Goal: Navigation & Orientation: Find specific page/section

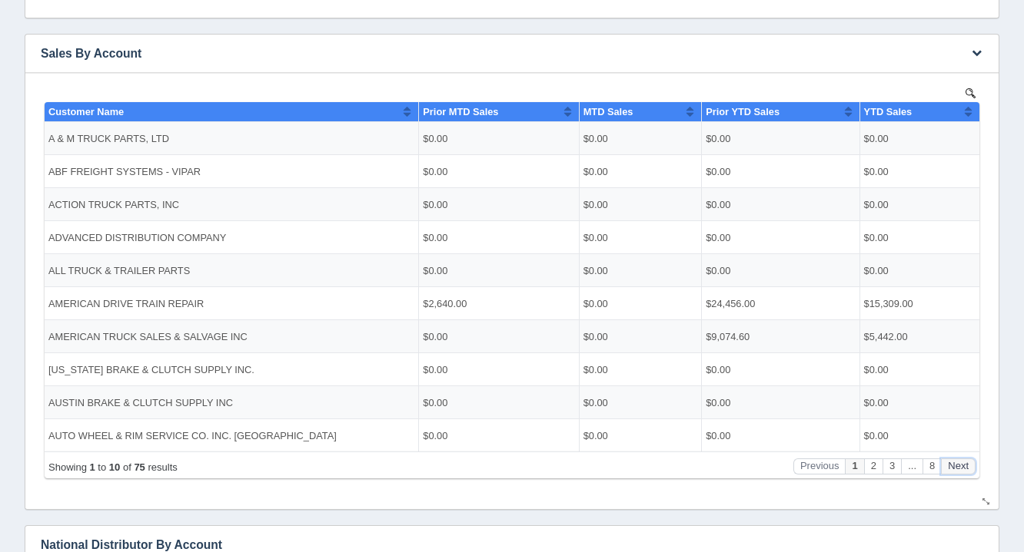
click at [964, 467] on button "Next" at bounding box center [958, 466] width 35 height 16
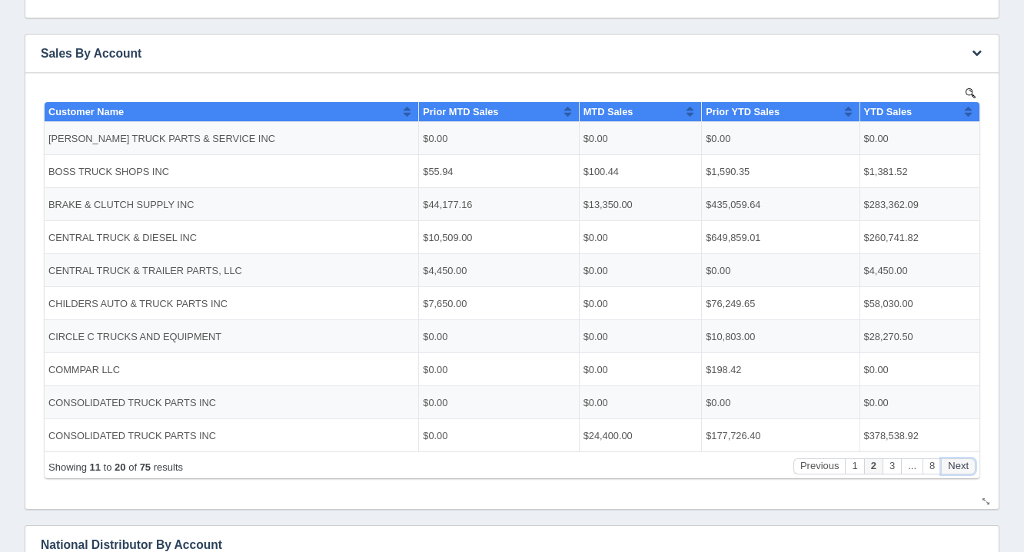
click at [964, 467] on button "Next" at bounding box center [958, 466] width 35 height 16
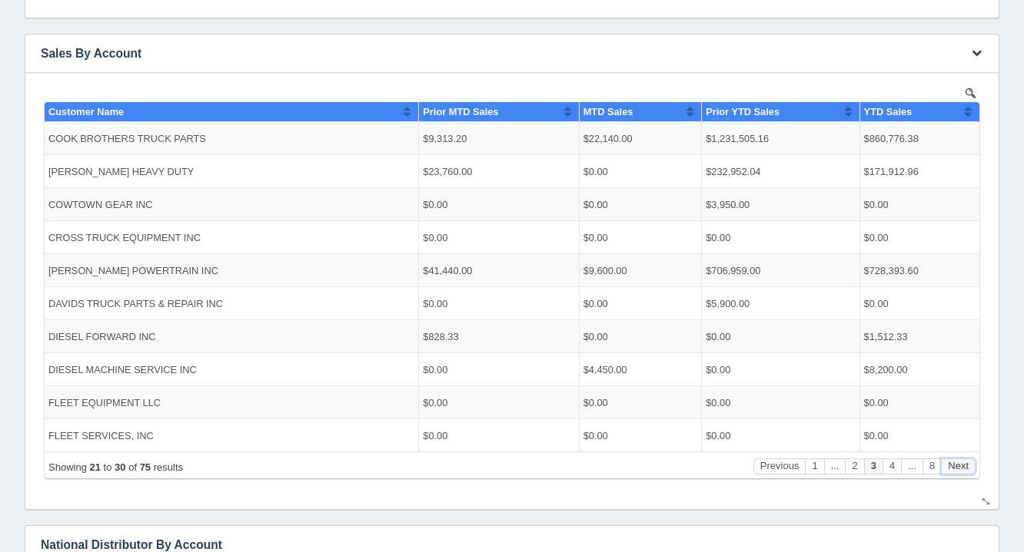
click at [964, 467] on button "Next" at bounding box center [958, 466] width 35 height 16
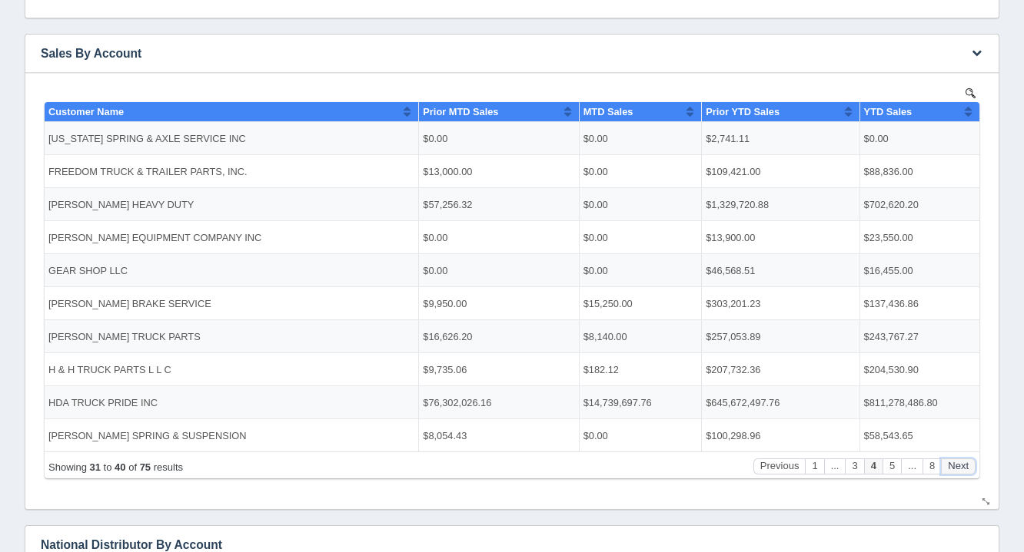
click at [964, 467] on button "Next" at bounding box center [958, 466] width 35 height 16
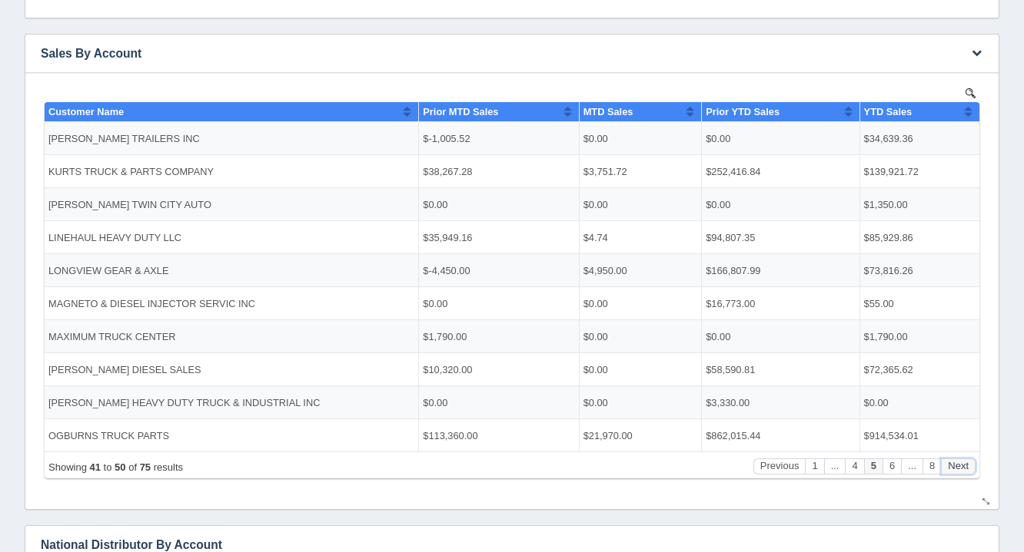
click at [964, 467] on button "Next" at bounding box center [958, 466] width 35 height 16
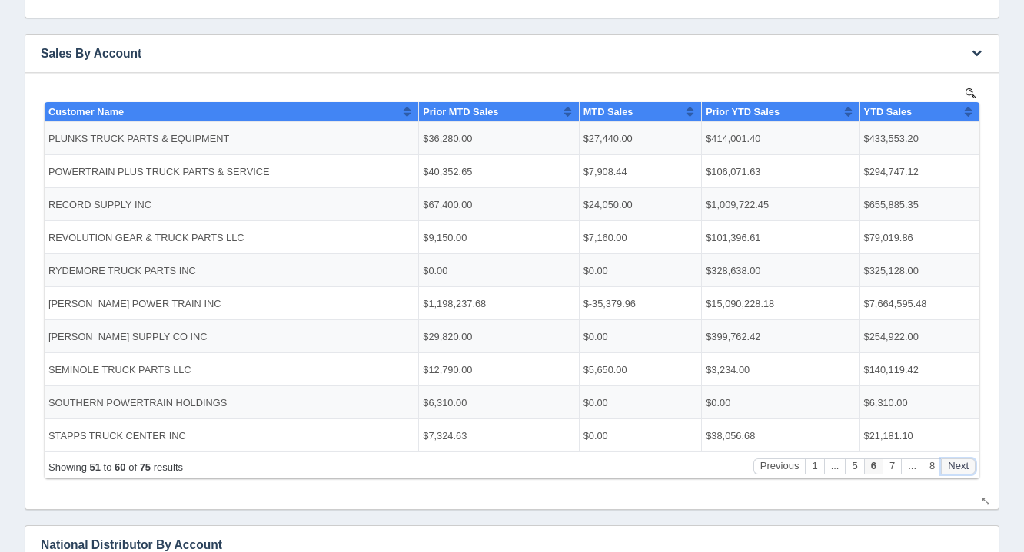
click at [964, 467] on button "Next" at bounding box center [958, 466] width 35 height 16
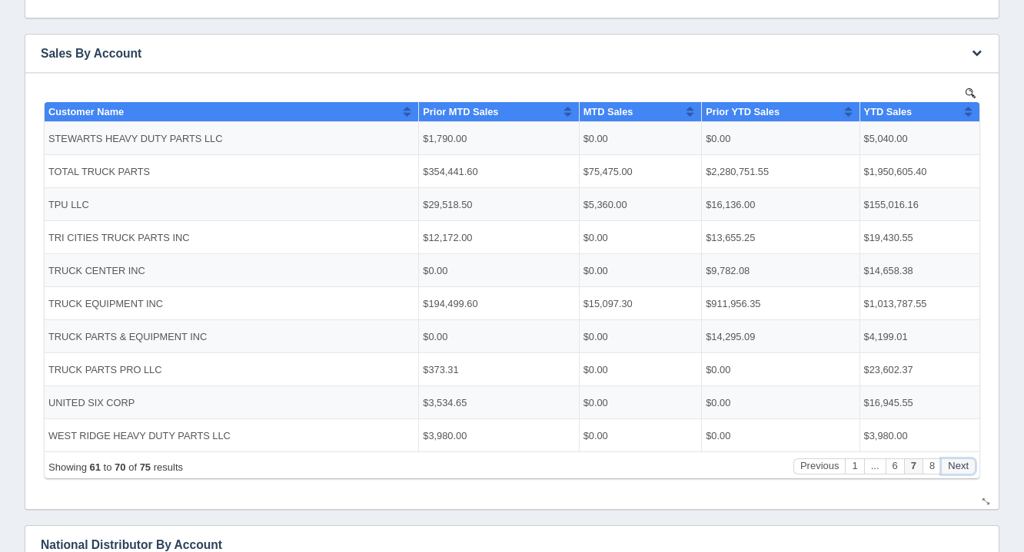
click at [964, 467] on button "Next" at bounding box center [958, 466] width 35 height 16
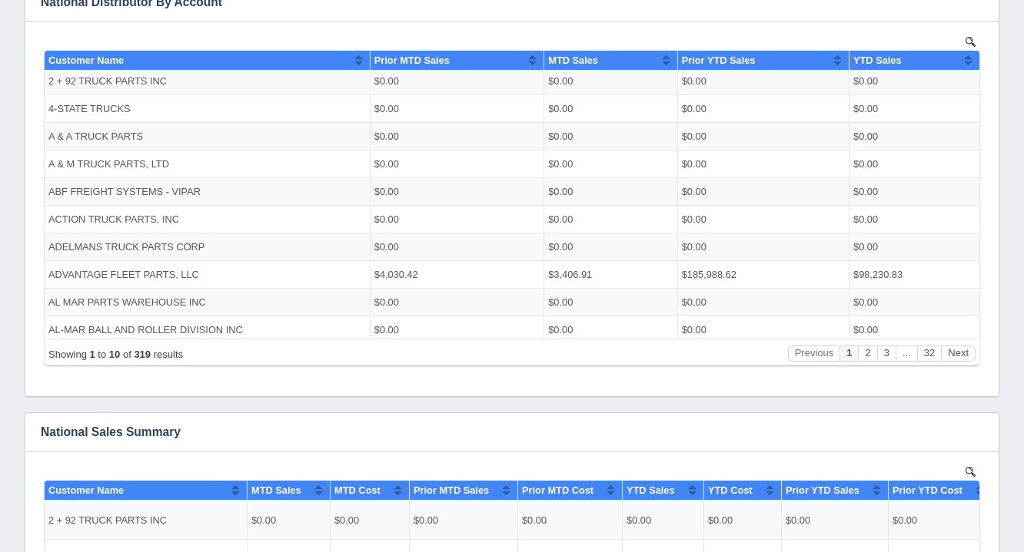
scroll to position [812, 0]
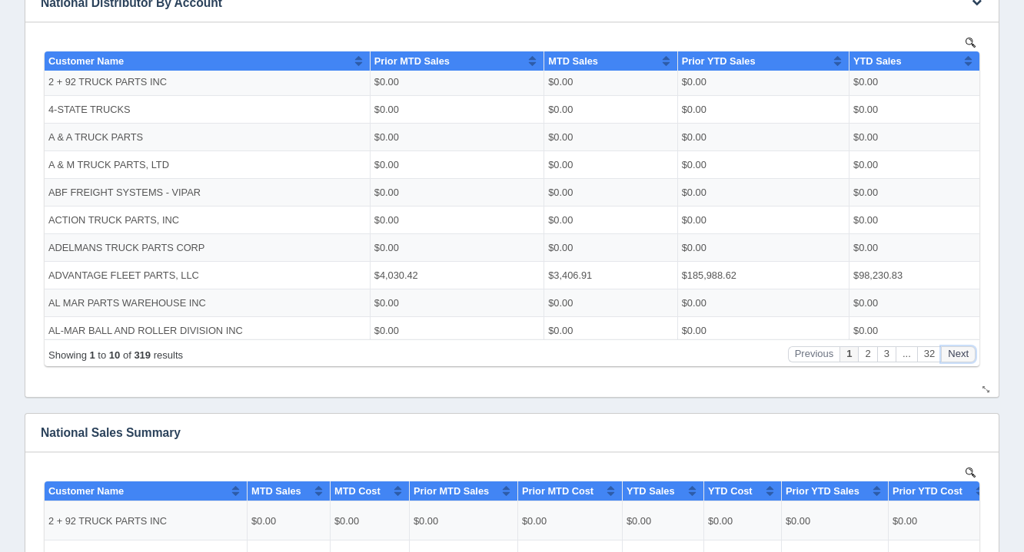
click at [955, 355] on button "Next" at bounding box center [958, 354] width 35 height 16
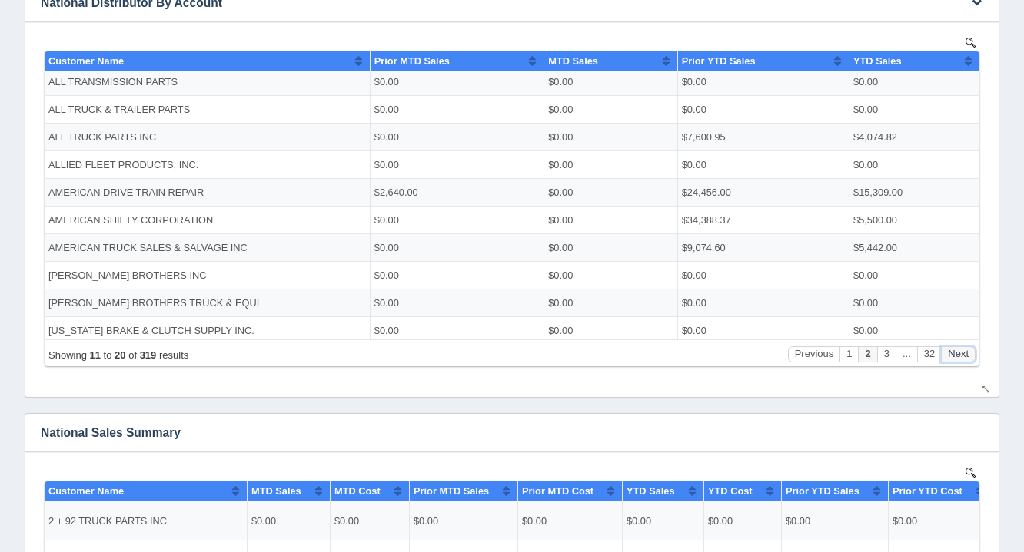
click at [955, 355] on button "Next" at bounding box center [958, 354] width 35 height 16
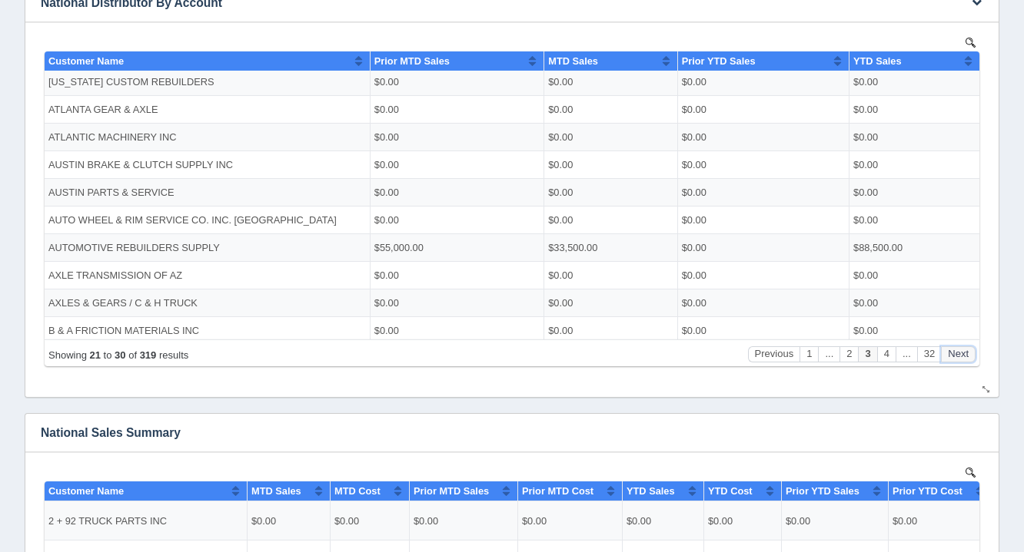
click at [955, 355] on button "Next" at bounding box center [958, 354] width 35 height 16
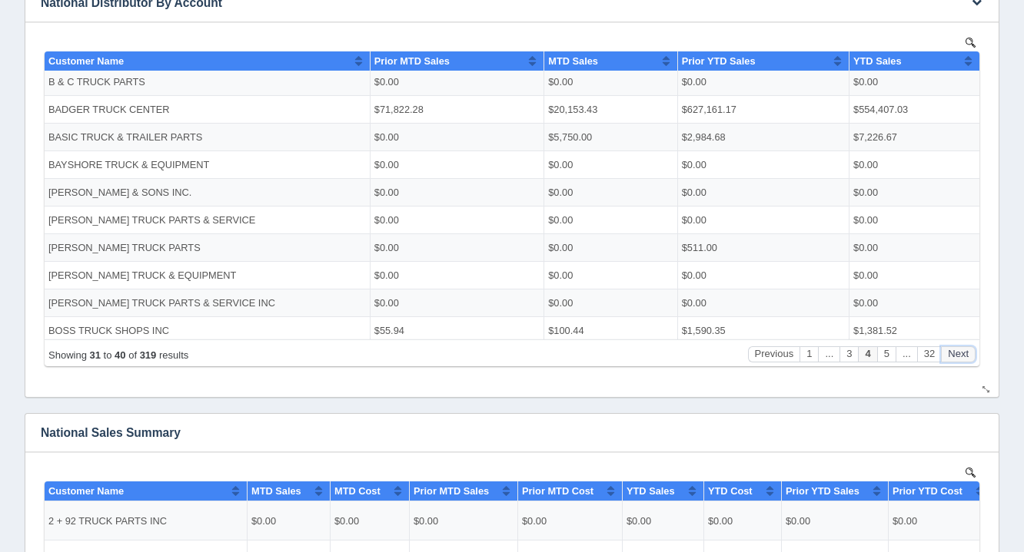
click at [955, 355] on button "Next" at bounding box center [958, 354] width 35 height 16
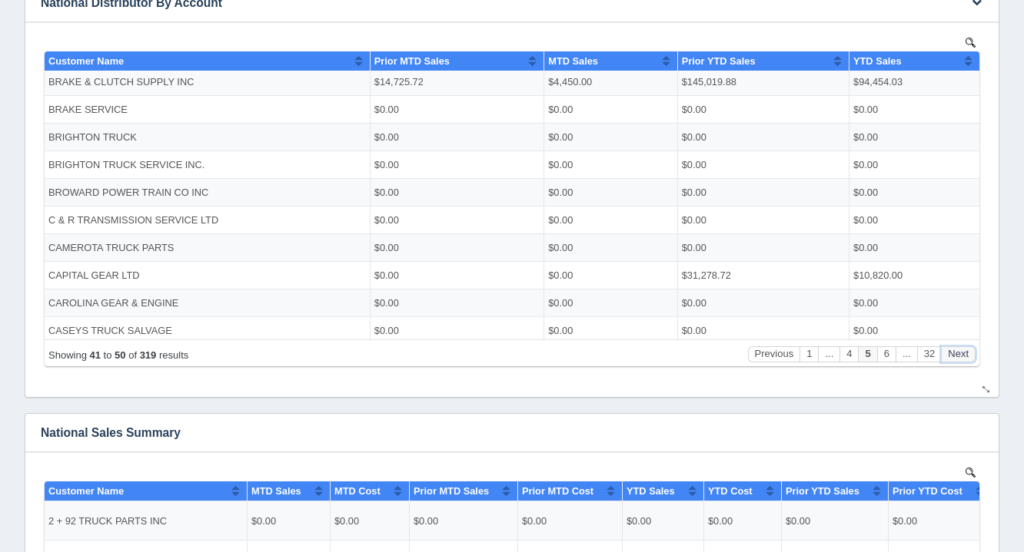
click at [955, 355] on button "Next" at bounding box center [958, 354] width 35 height 16
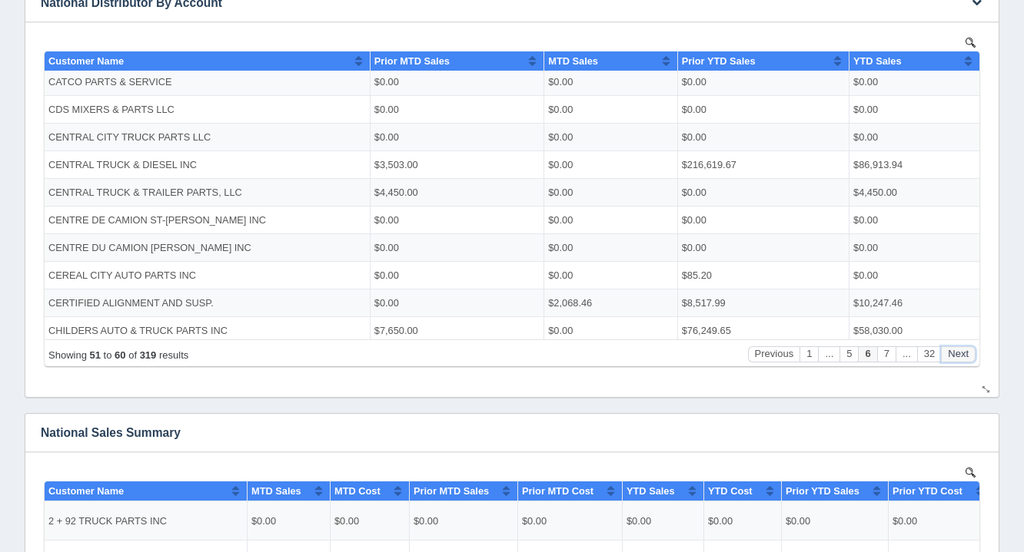
click at [955, 355] on button "Next" at bounding box center [958, 354] width 35 height 16
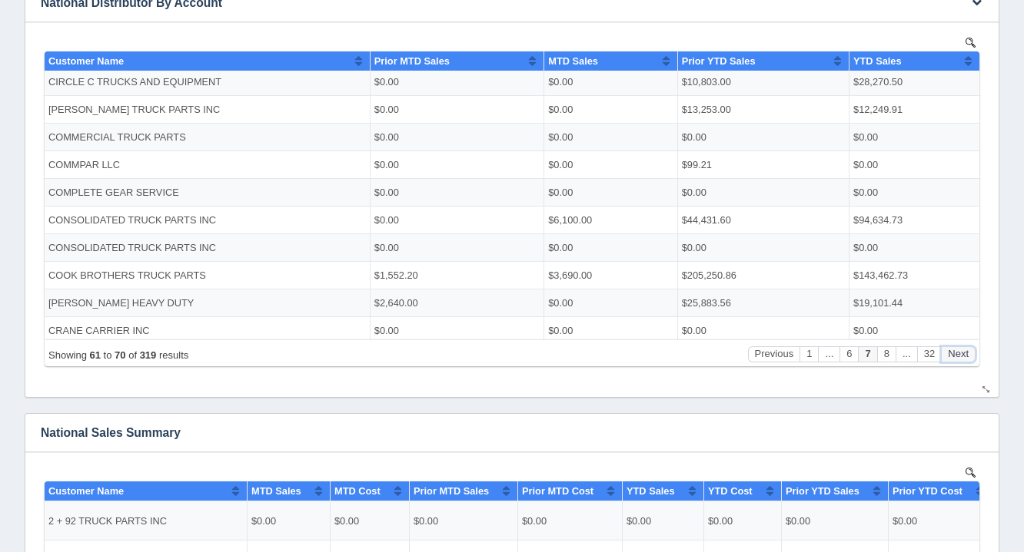
click at [955, 355] on button "Next" at bounding box center [958, 354] width 35 height 16
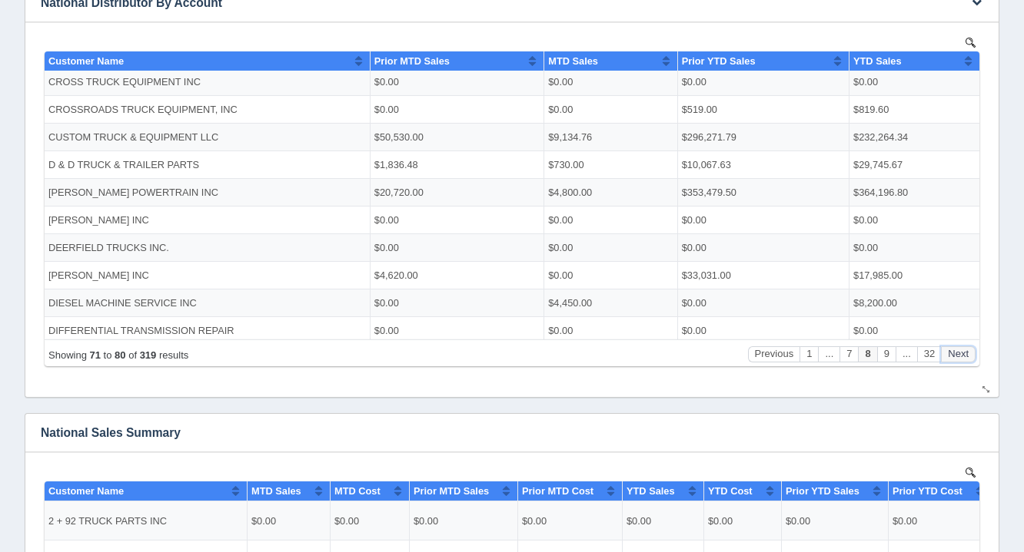
click at [955, 355] on button "Next" at bounding box center [958, 354] width 35 height 16
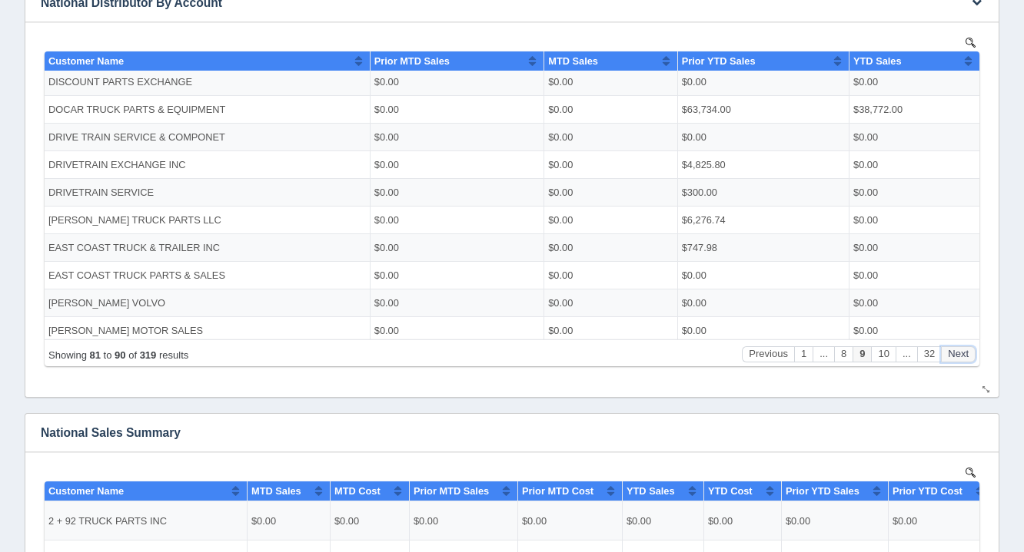
click at [955, 355] on button "Next" at bounding box center [958, 354] width 35 height 16
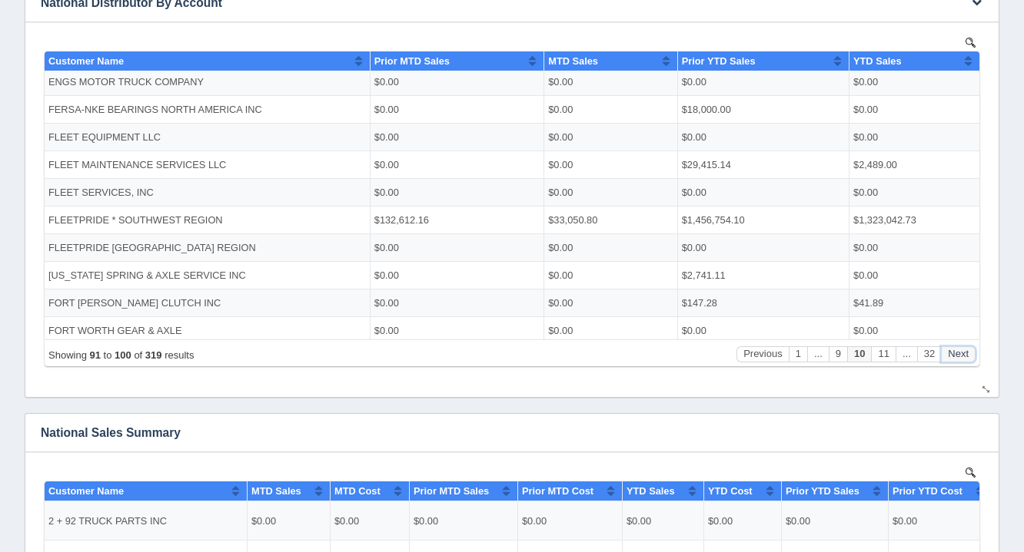
click at [955, 355] on button "Next" at bounding box center [958, 354] width 35 height 16
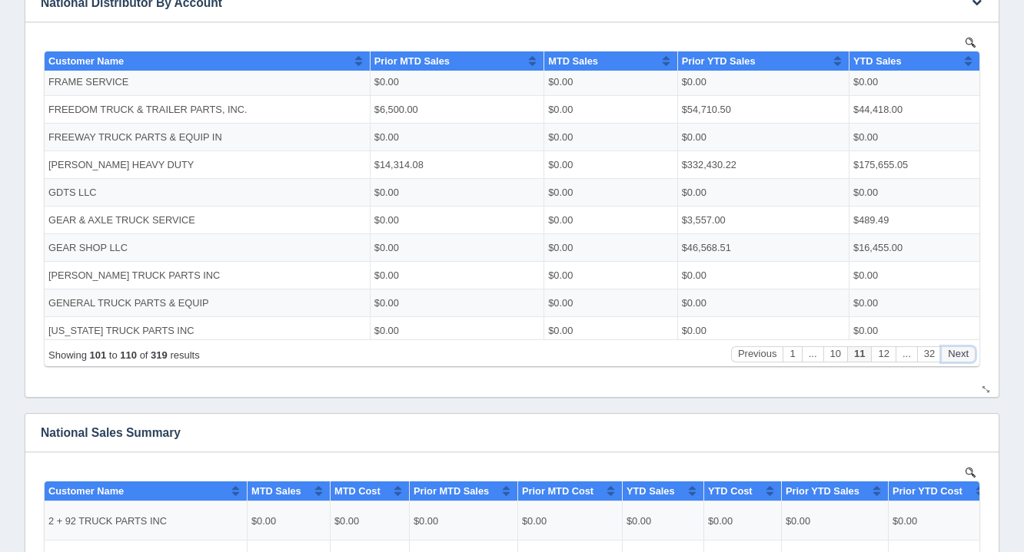
click at [955, 355] on button "Next" at bounding box center [958, 354] width 35 height 16
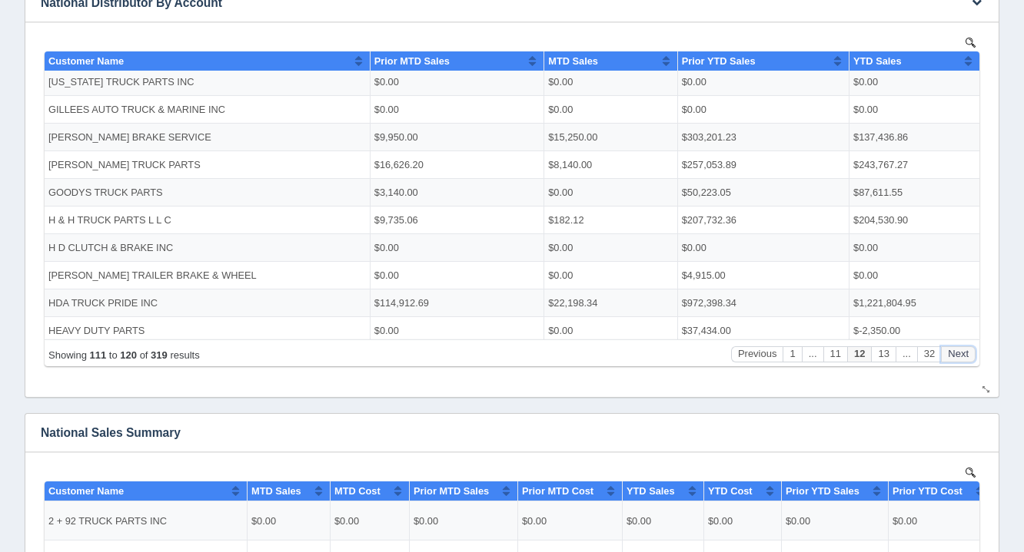
click at [955, 355] on button "Next" at bounding box center [958, 354] width 35 height 16
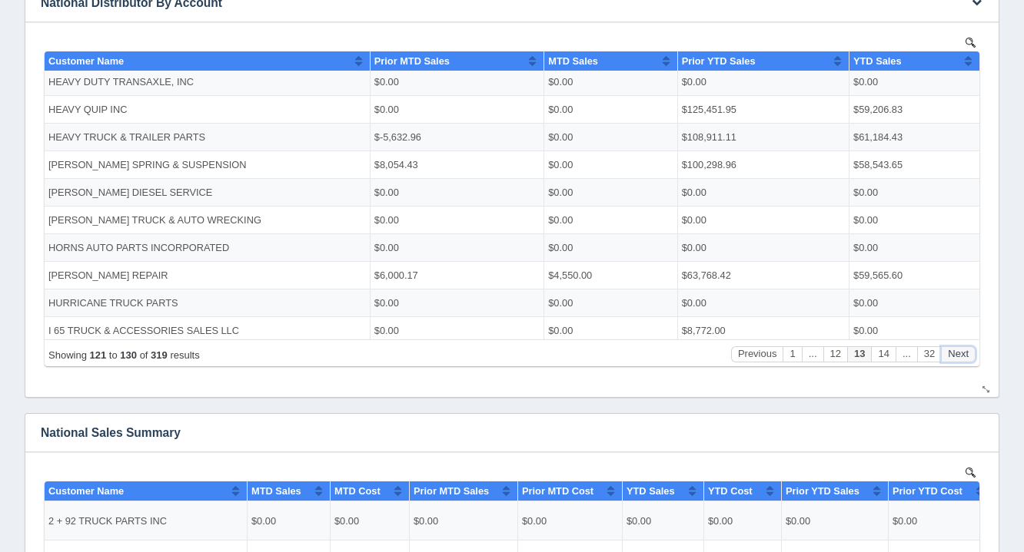
click at [955, 355] on button "Next" at bounding box center [958, 354] width 35 height 16
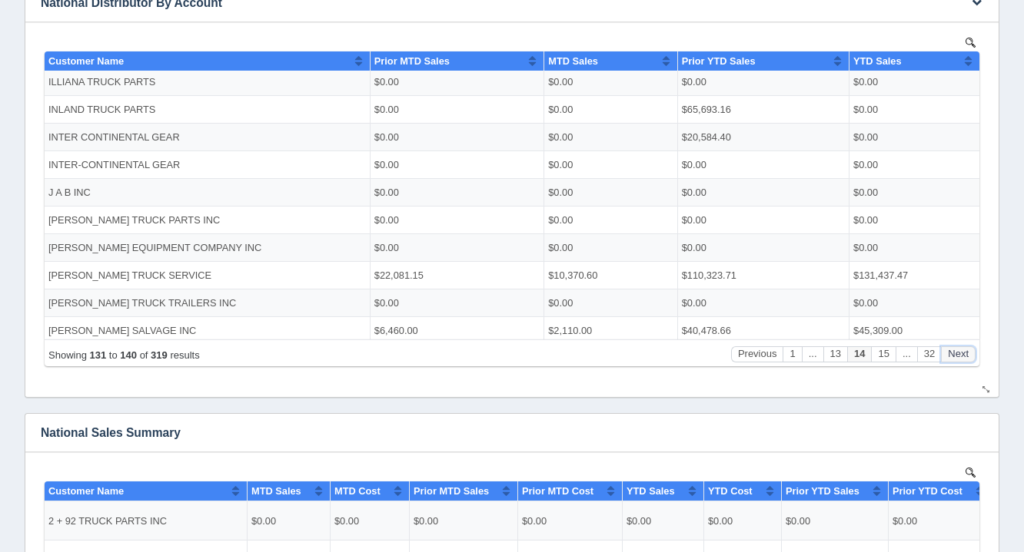
click at [955, 355] on button "Next" at bounding box center [958, 354] width 35 height 16
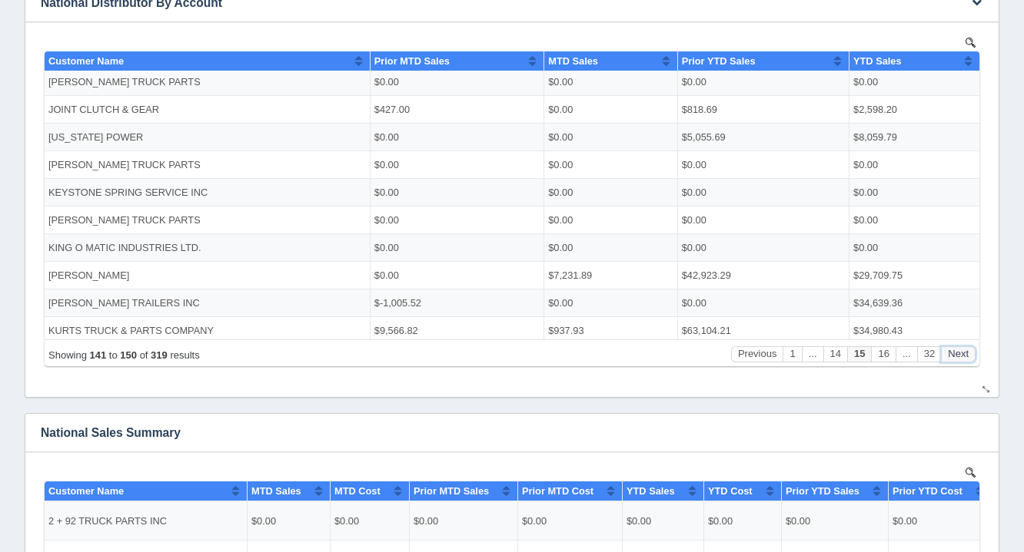
click at [955, 355] on button "Next" at bounding box center [958, 354] width 35 height 16
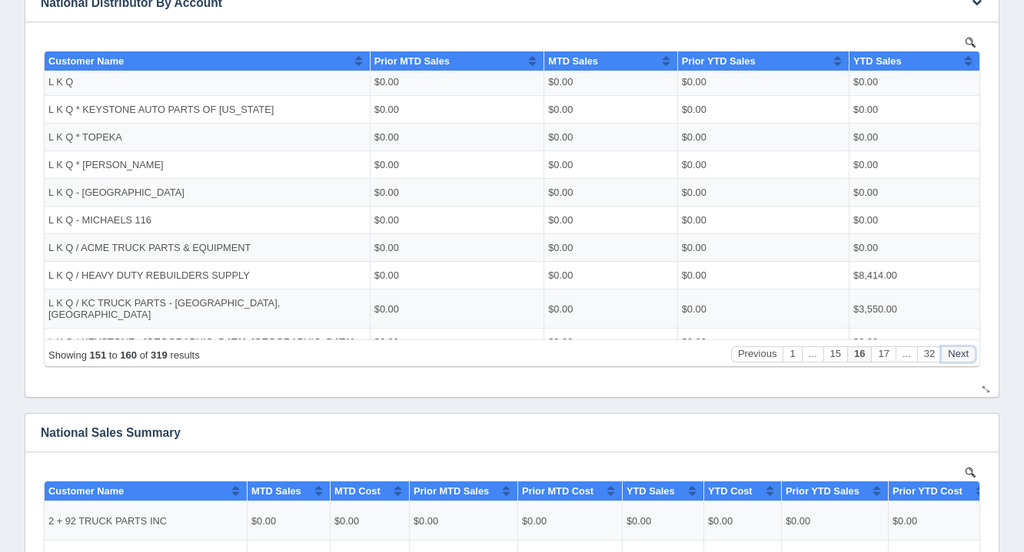
click at [955, 355] on button "Next" at bounding box center [958, 354] width 35 height 16
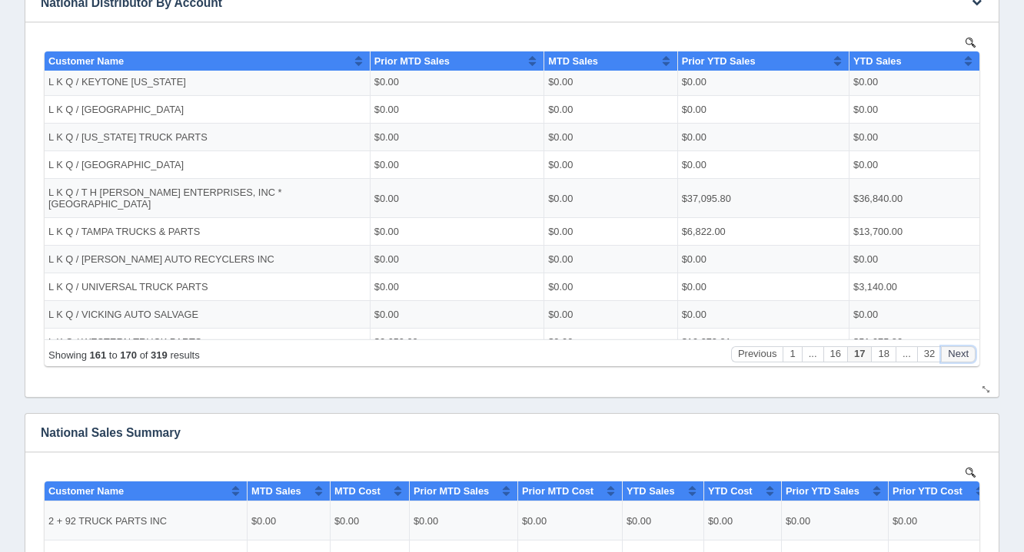
click at [955, 355] on button "Next" at bounding box center [958, 354] width 35 height 16
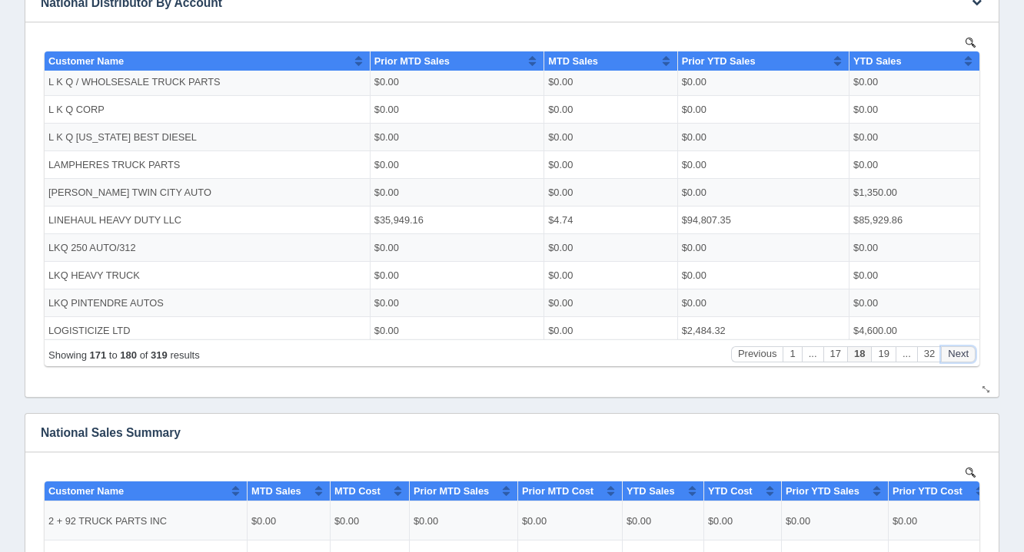
click at [955, 355] on button "Next" at bounding box center [958, 354] width 35 height 16
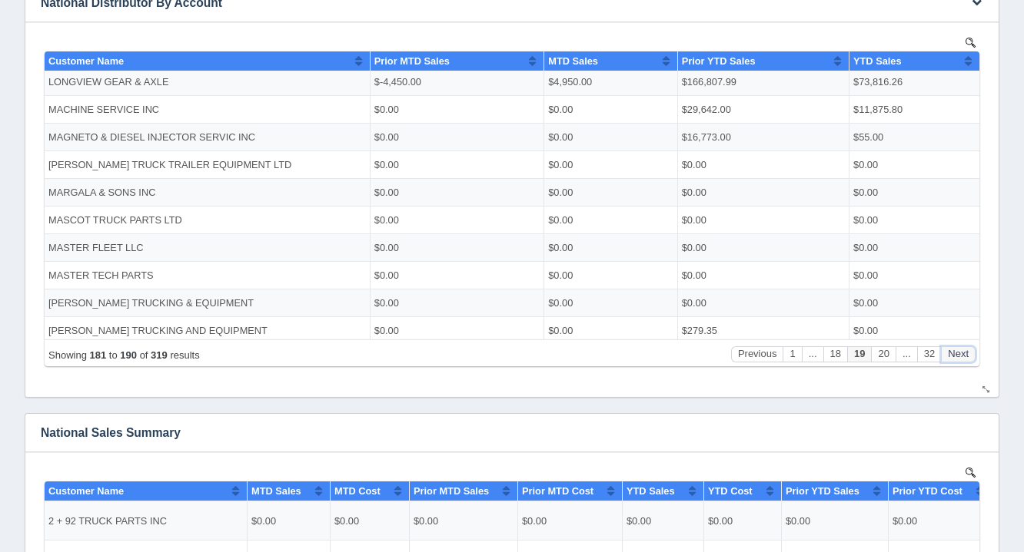
click at [955, 355] on button "Next" at bounding box center [958, 354] width 35 height 16
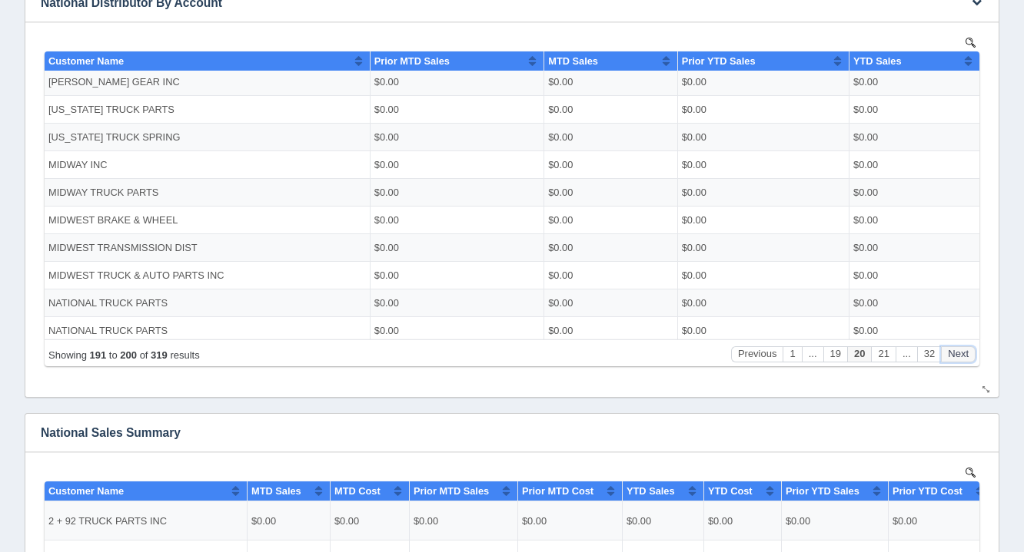
click at [955, 355] on button "Next" at bounding box center [958, 354] width 35 height 16
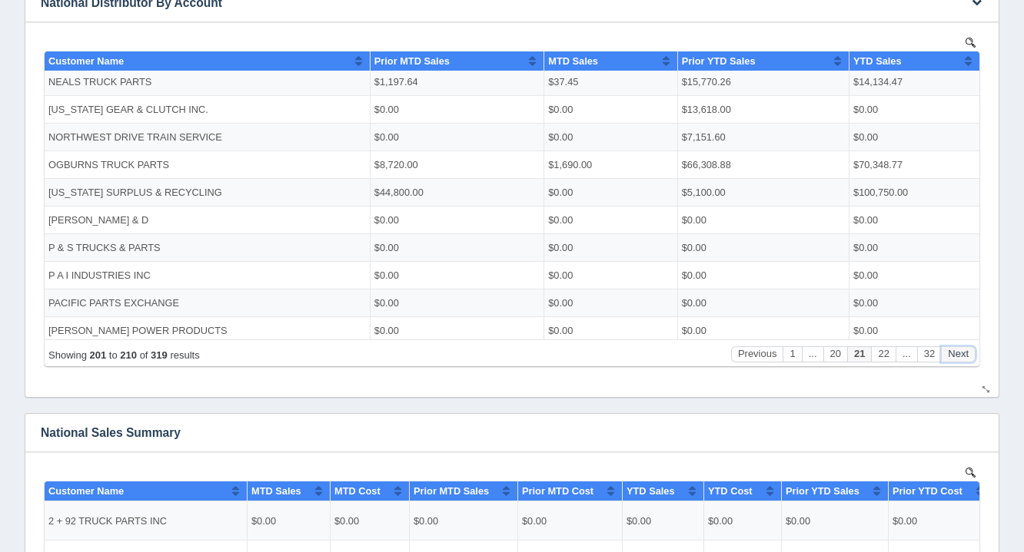
click at [955, 355] on button "Next" at bounding box center [958, 354] width 35 height 16
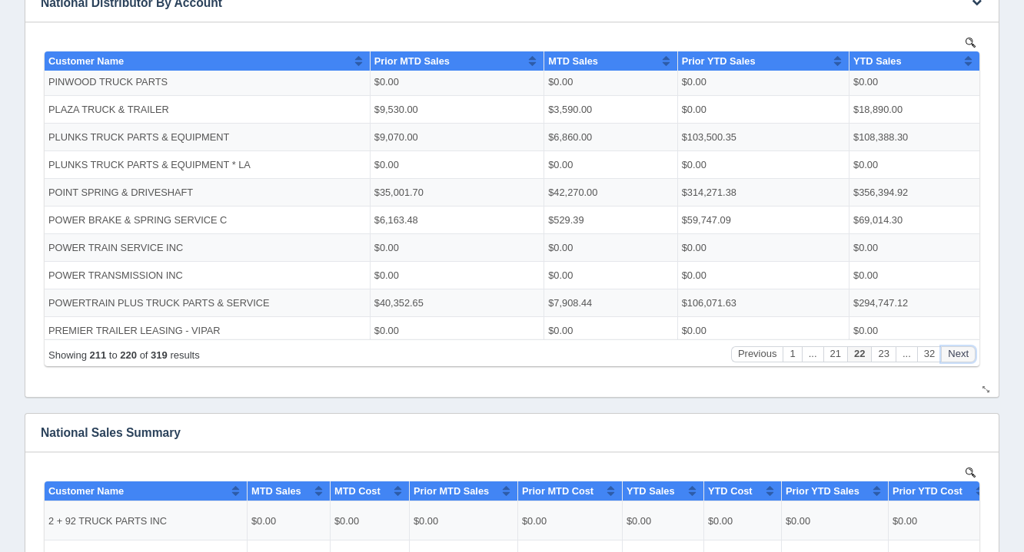
click at [955, 355] on button "Next" at bounding box center [958, 354] width 35 height 16
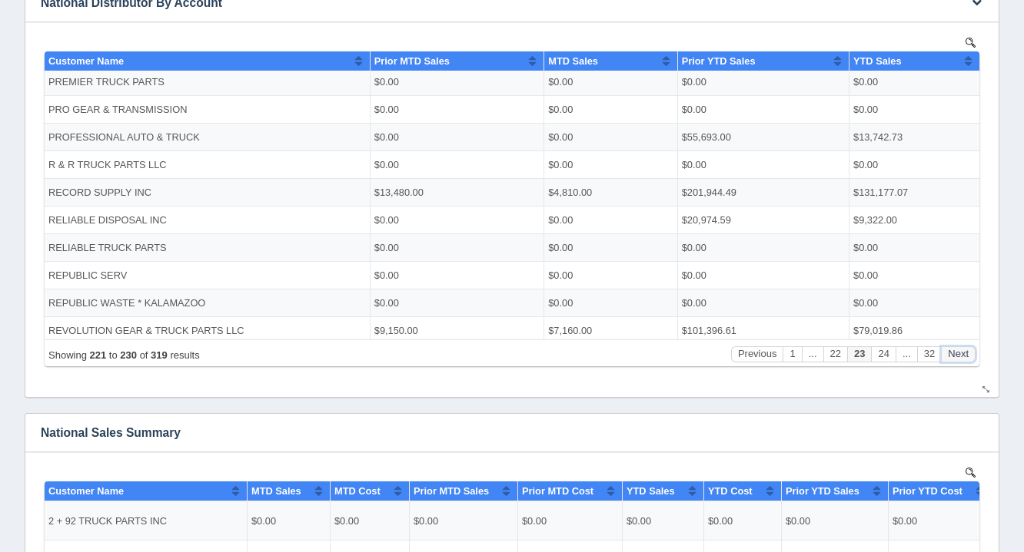
click at [955, 355] on button "Next" at bounding box center [958, 354] width 35 height 16
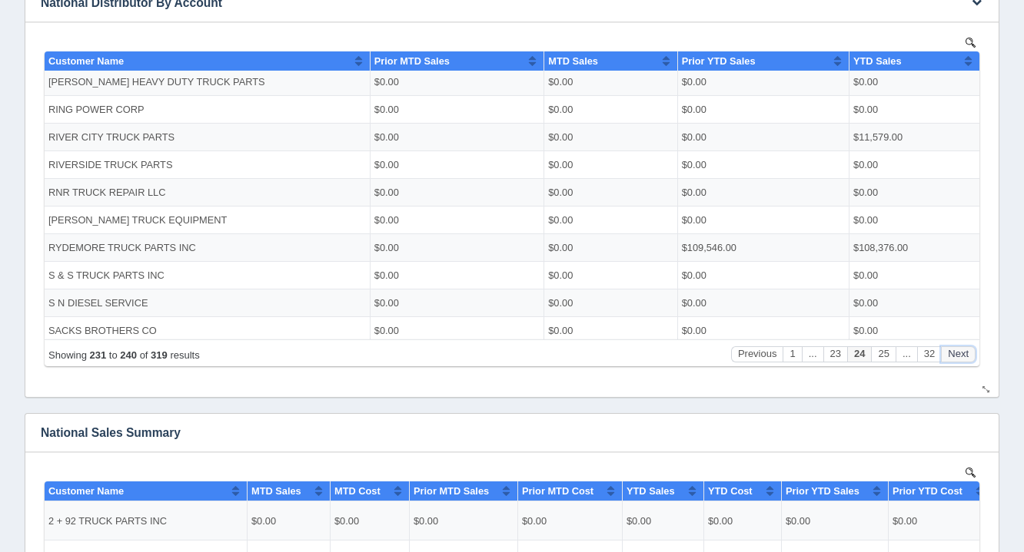
click at [955, 355] on button "Next" at bounding box center [958, 354] width 35 height 16
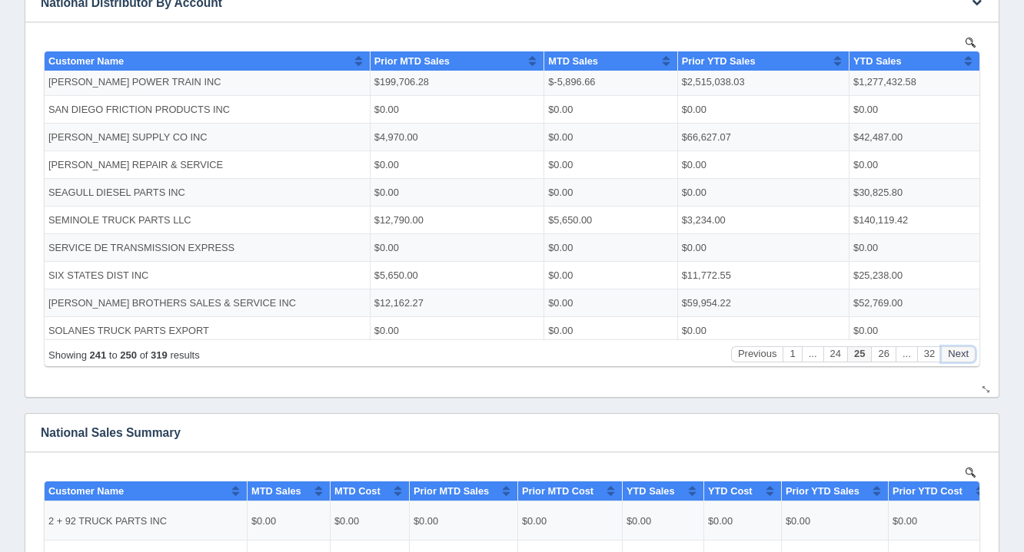
click at [955, 355] on button "Next" at bounding box center [958, 354] width 35 height 16
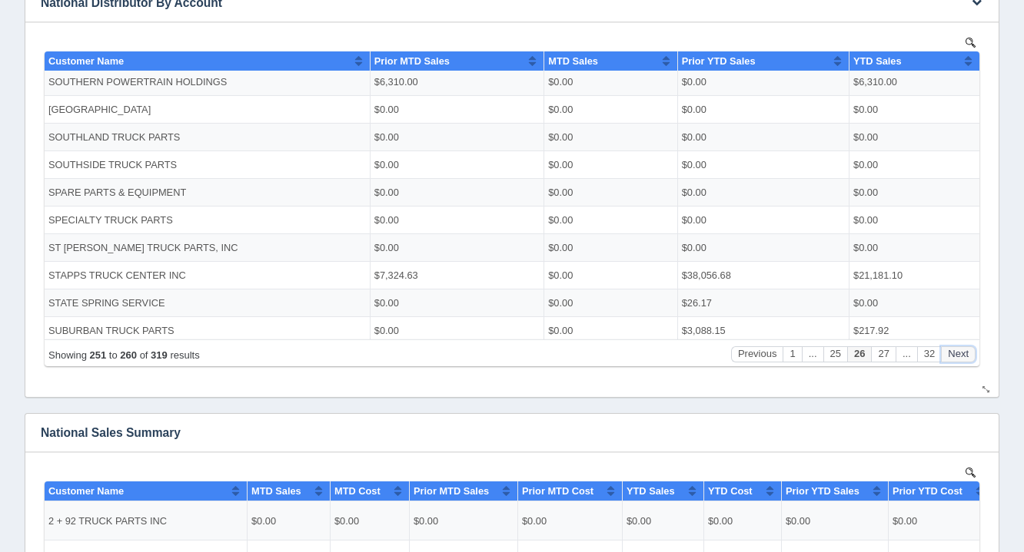
click at [955, 355] on button "Next" at bounding box center [958, 354] width 35 height 16
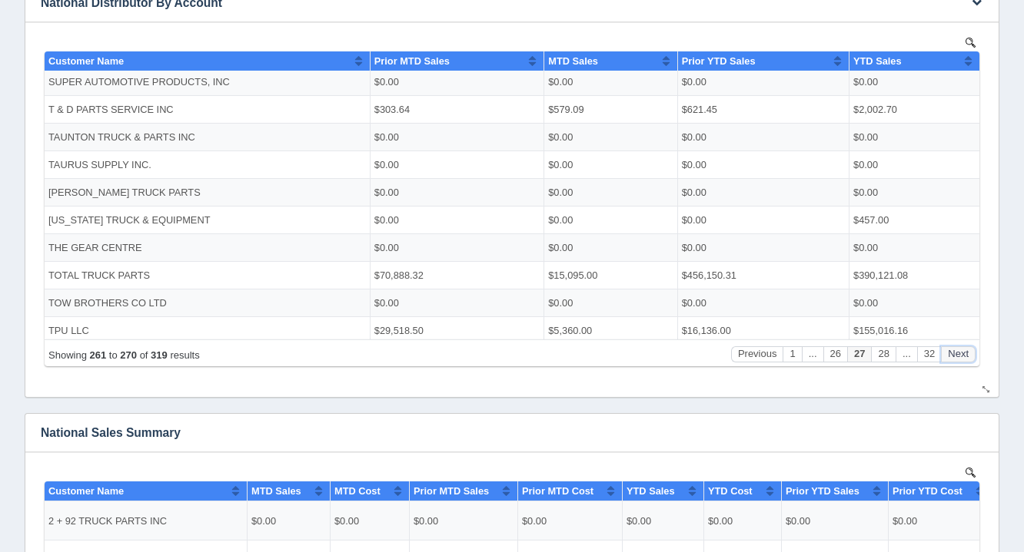
click at [955, 355] on button "Next" at bounding box center [958, 354] width 35 height 16
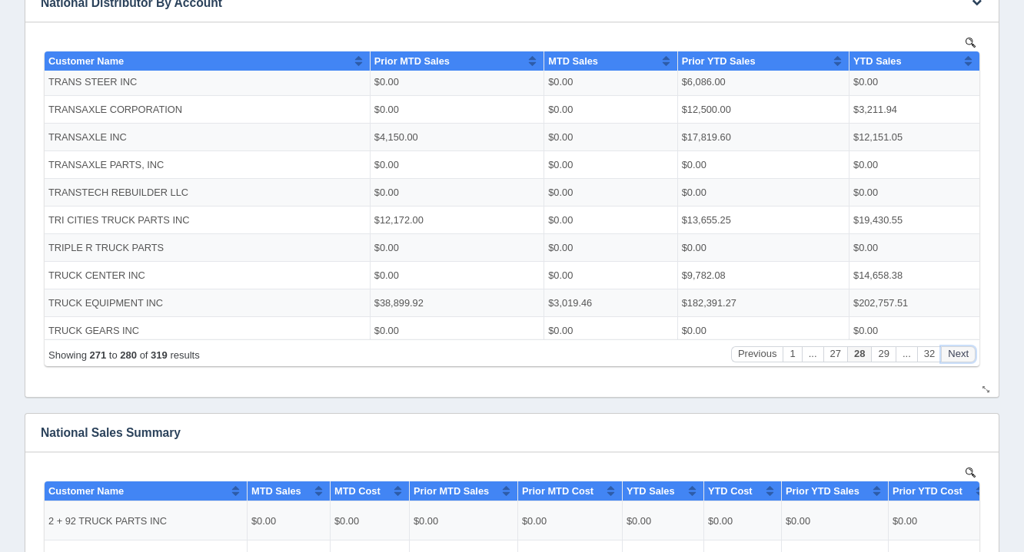
click at [955, 355] on button "Next" at bounding box center [958, 354] width 35 height 16
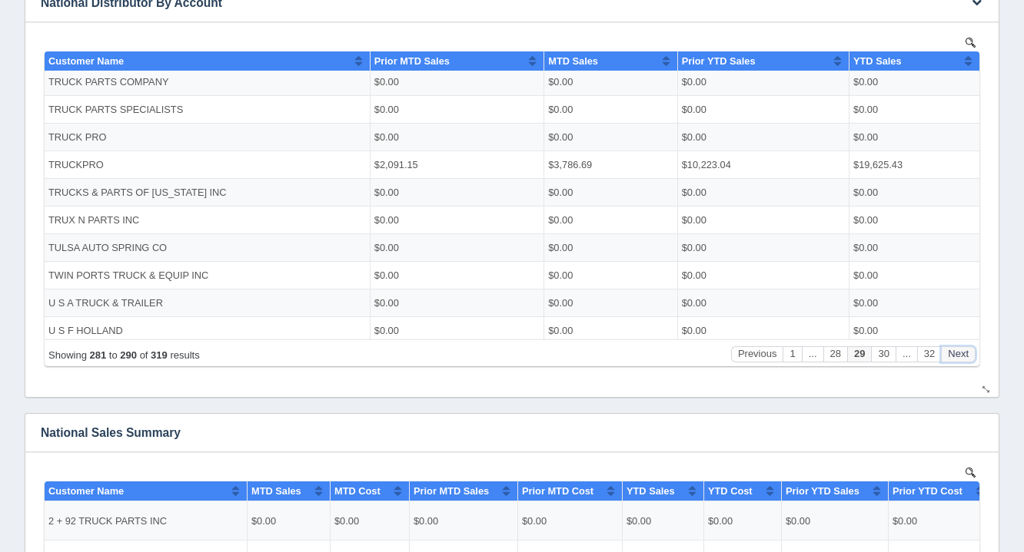
click at [955, 355] on button "Next" at bounding box center [958, 354] width 35 height 16
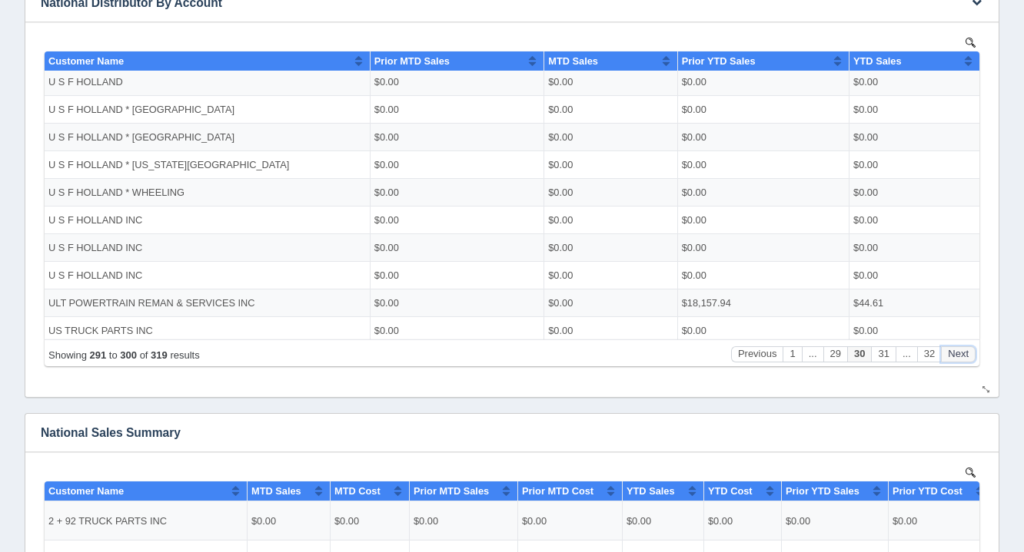
click at [955, 355] on button "Next" at bounding box center [958, 354] width 35 height 16
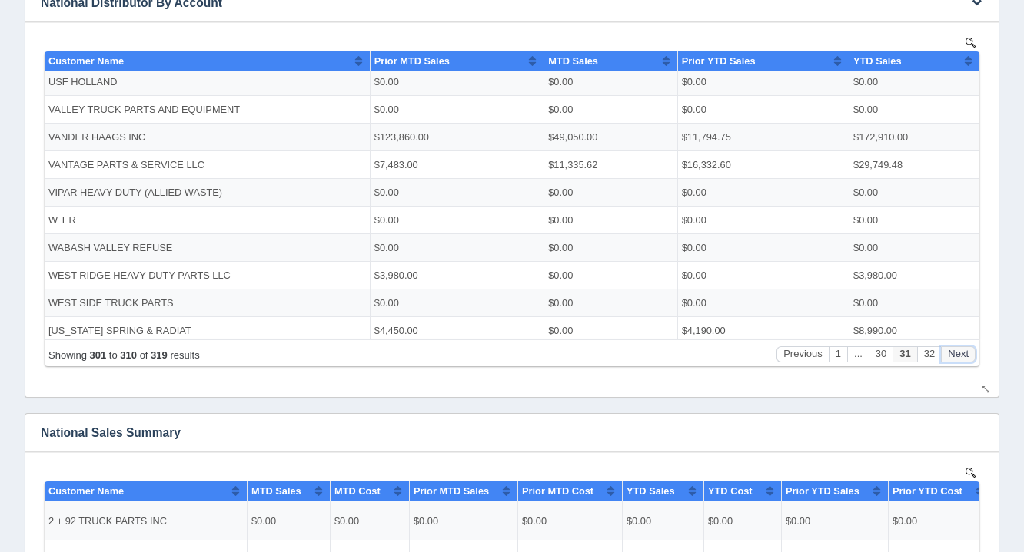
click at [955, 355] on button "Next" at bounding box center [958, 354] width 35 height 16
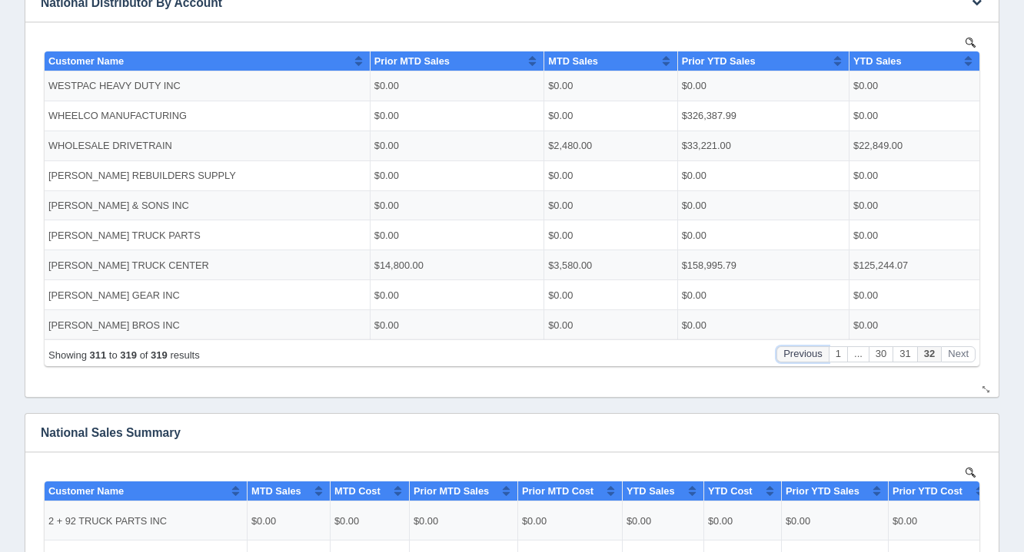
click at [801, 349] on button "Previous" at bounding box center [802, 354] width 52 height 16
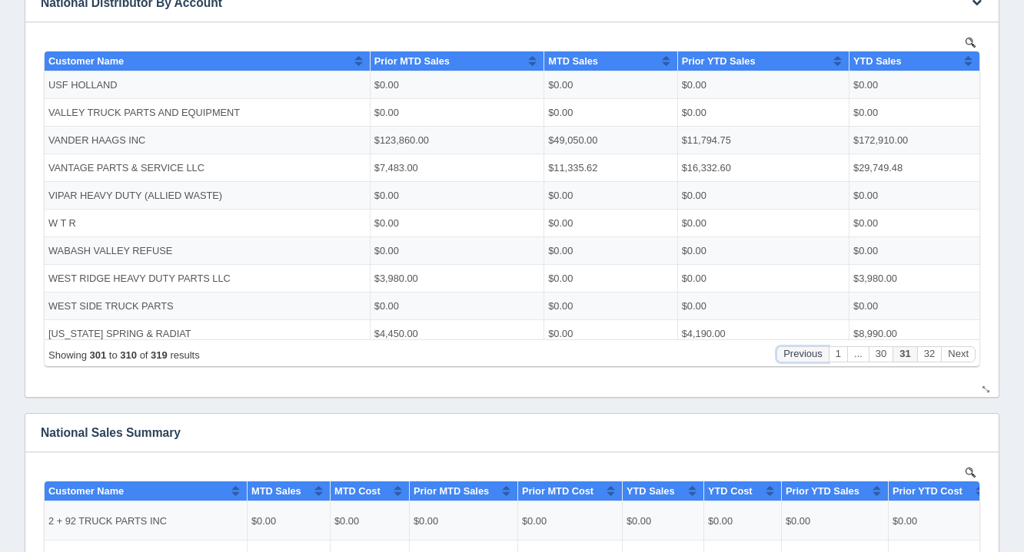
click at [801, 349] on button "Previous" at bounding box center [802, 354] width 52 height 16
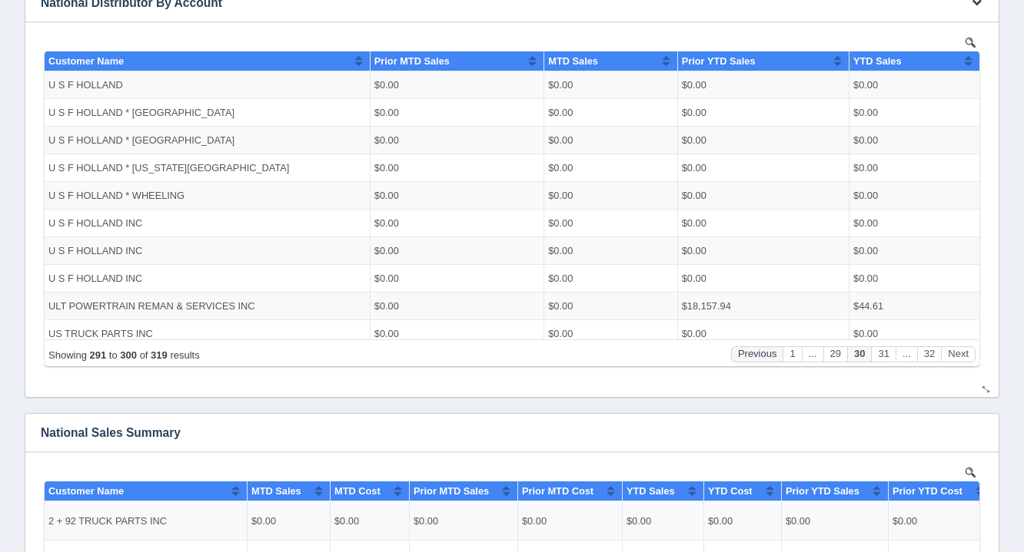
click at [801, 349] on button "..." at bounding box center [812, 354] width 22 height 16
click at [751, 350] on button "Previous" at bounding box center [757, 354] width 52 height 16
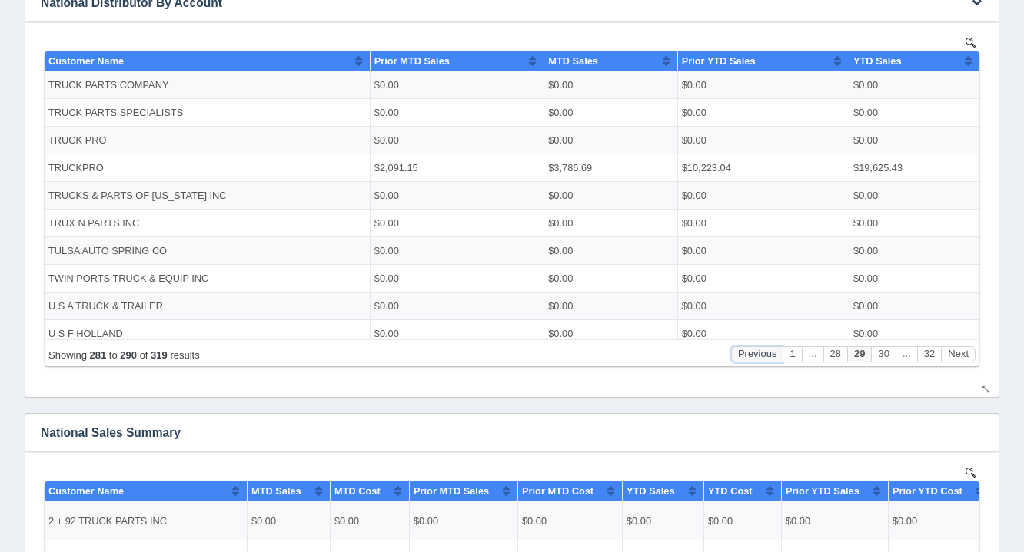
click at [751, 350] on button "Previous" at bounding box center [757, 354] width 52 height 16
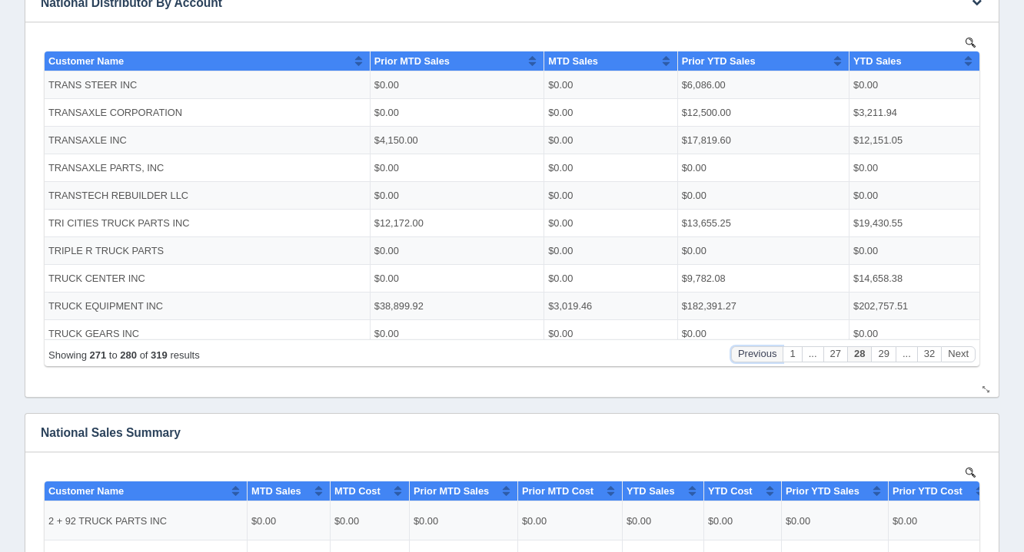
click at [751, 350] on button "Previous" at bounding box center [757, 354] width 52 height 16
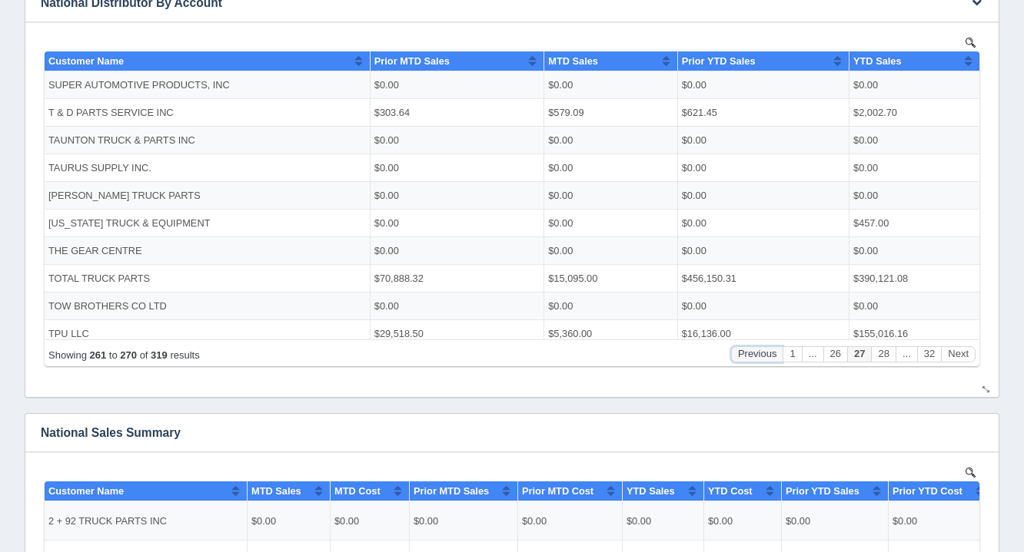
click at [751, 350] on button "Previous" at bounding box center [757, 354] width 52 height 16
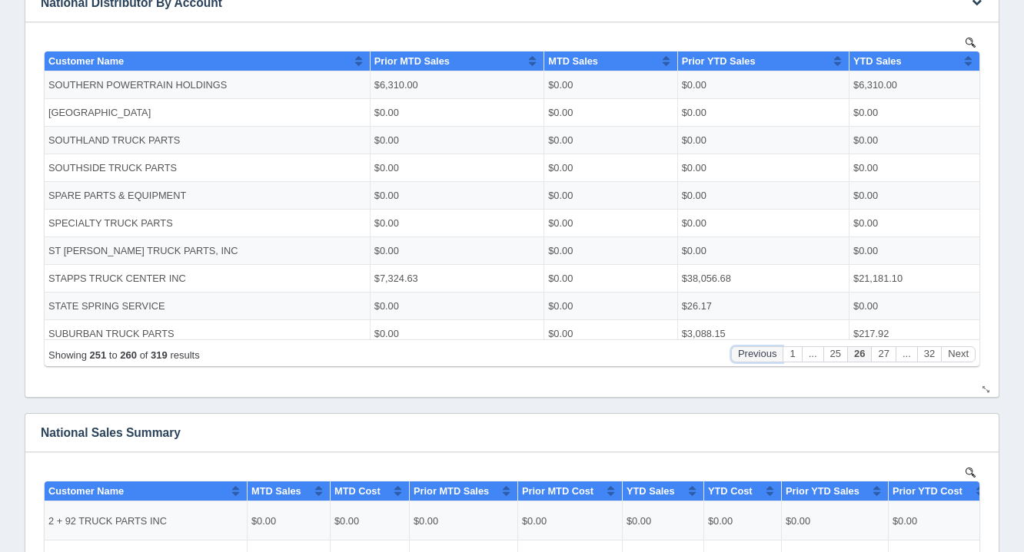
click at [751, 350] on button "Previous" at bounding box center [757, 354] width 52 height 16
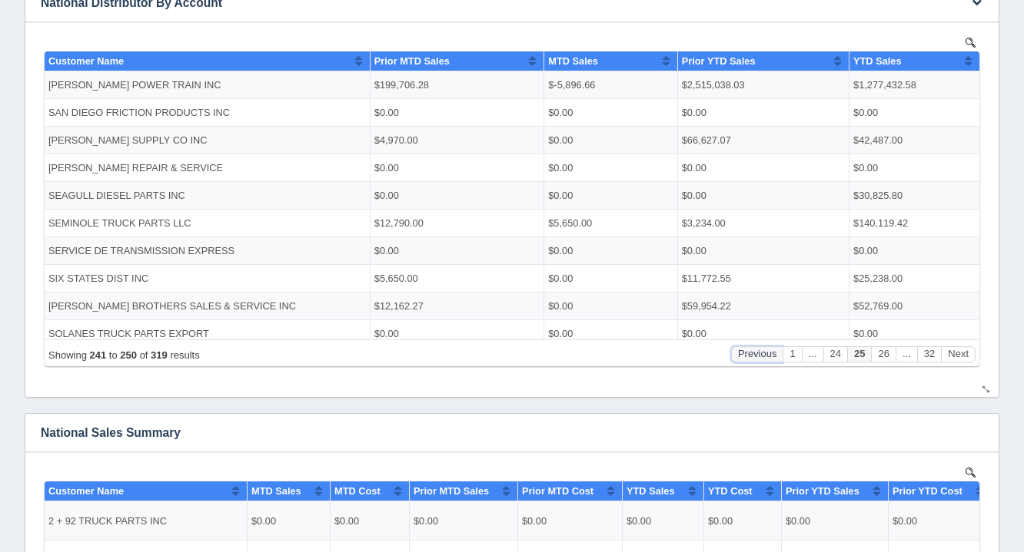
click at [751, 350] on button "Previous" at bounding box center [757, 354] width 52 height 16
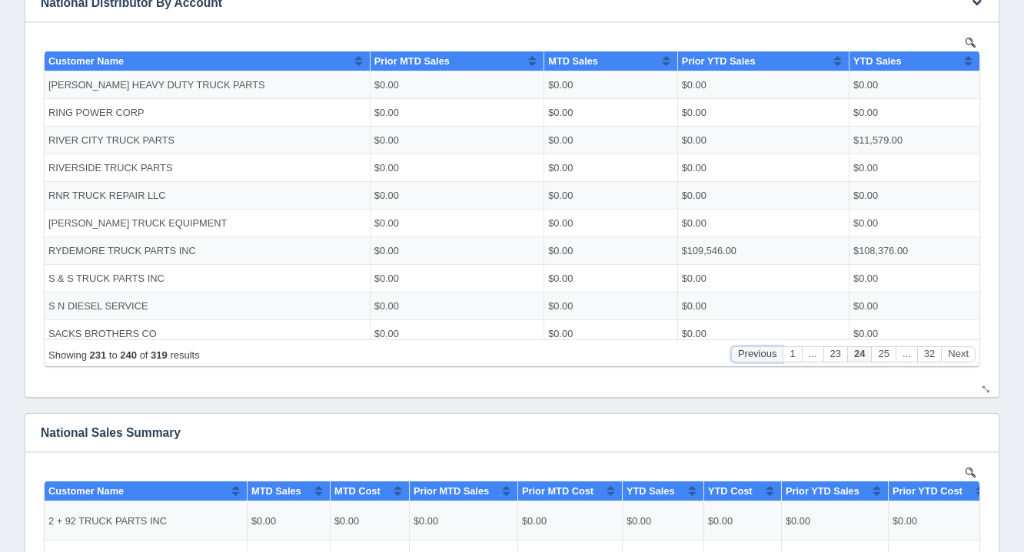
click at [751, 350] on button "Previous" at bounding box center [757, 354] width 52 height 16
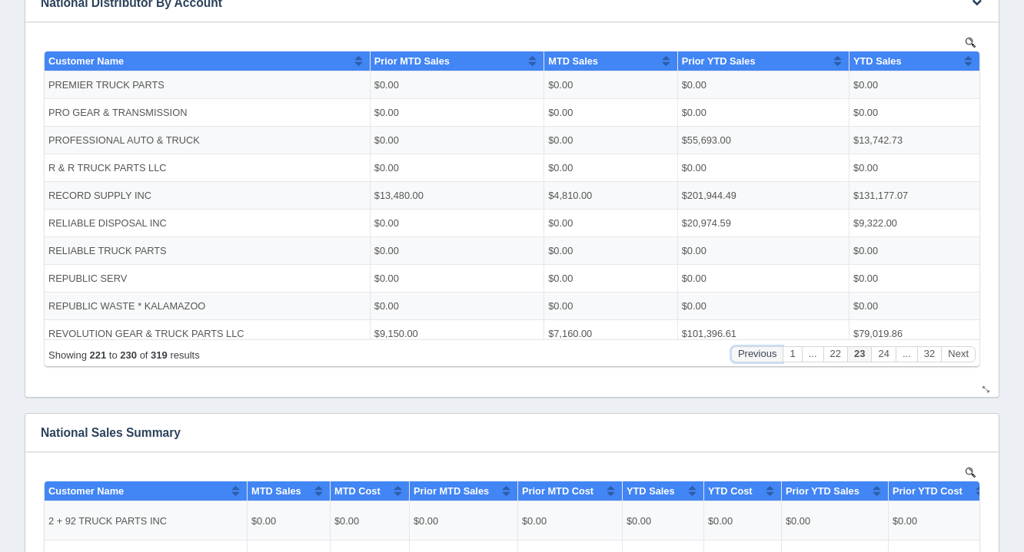
click at [751, 350] on button "Previous" at bounding box center [757, 354] width 52 height 16
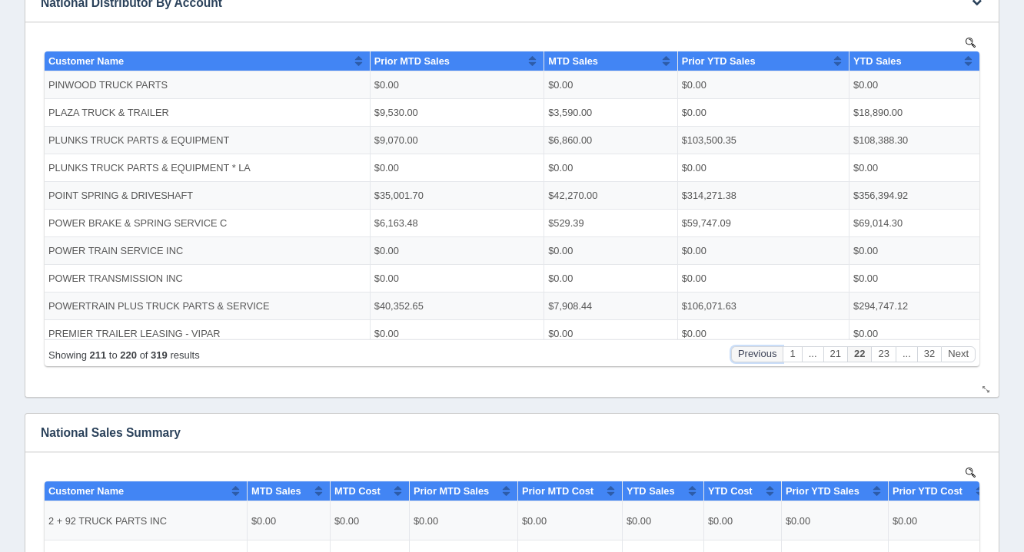
click at [751, 350] on button "Previous" at bounding box center [757, 354] width 52 height 16
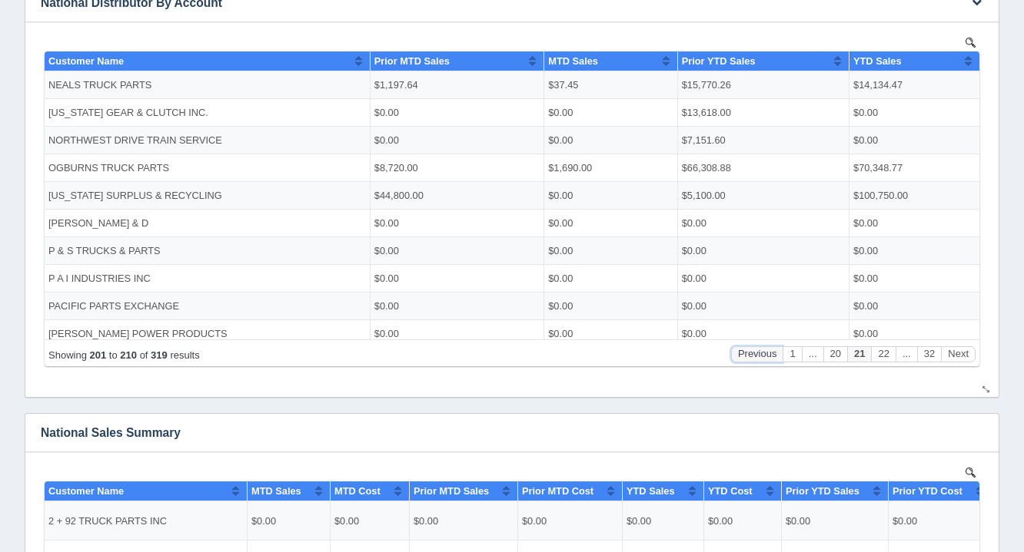
click at [751, 350] on button "Previous" at bounding box center [757, 354] width 52 height 16
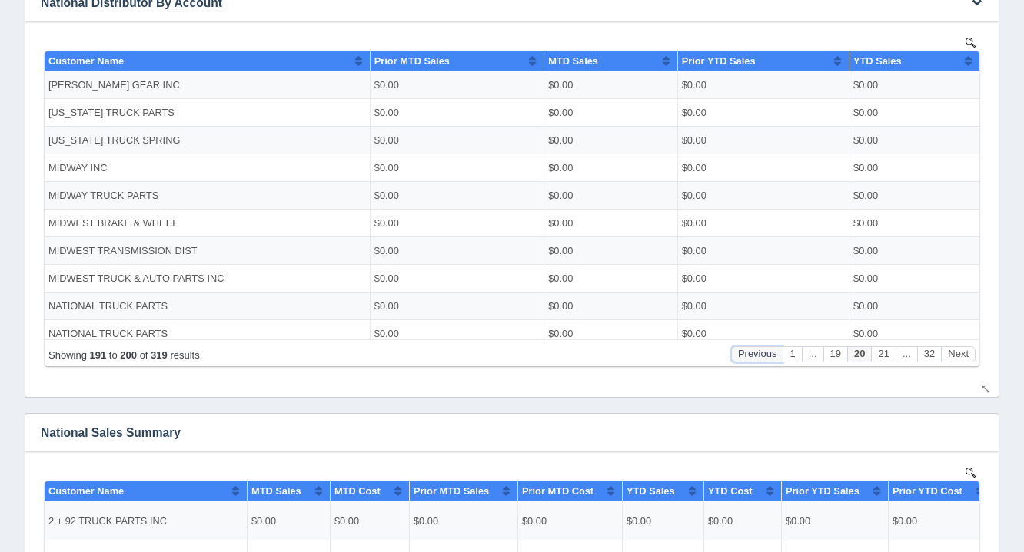
click at [751, 350] on button "Previous" at bounding box center [757, 354] width 52 height 16
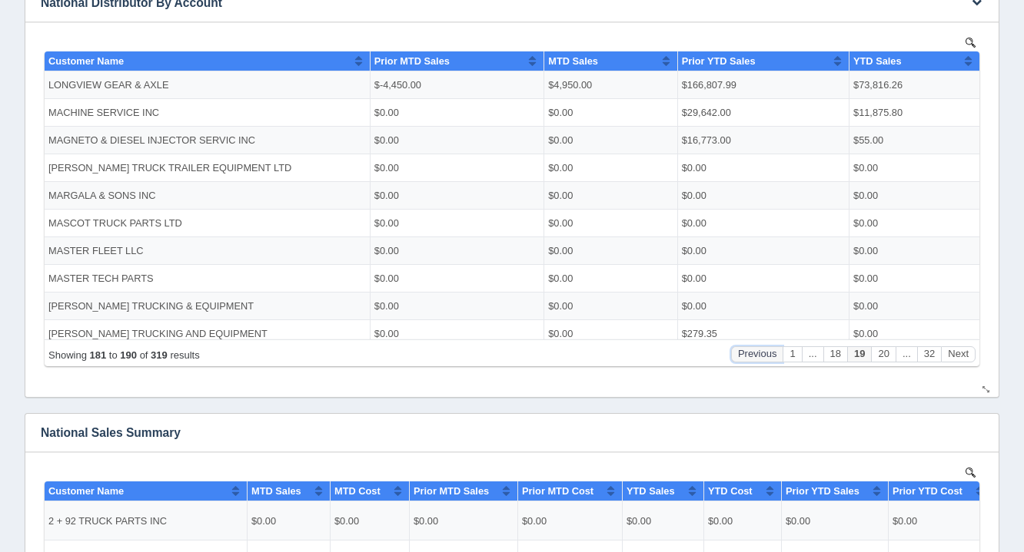
click at [751, 350] on button "Previous" at bounding box center [757, 354] width 52 height 16
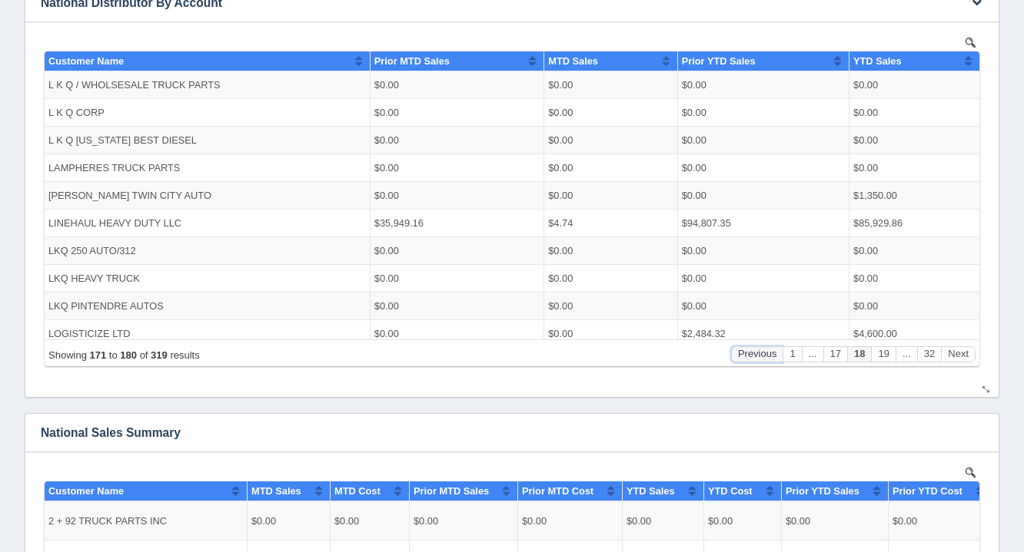
click at [751, 350] on button "Previous" at bounding box center [757, 354] width 52 height 16
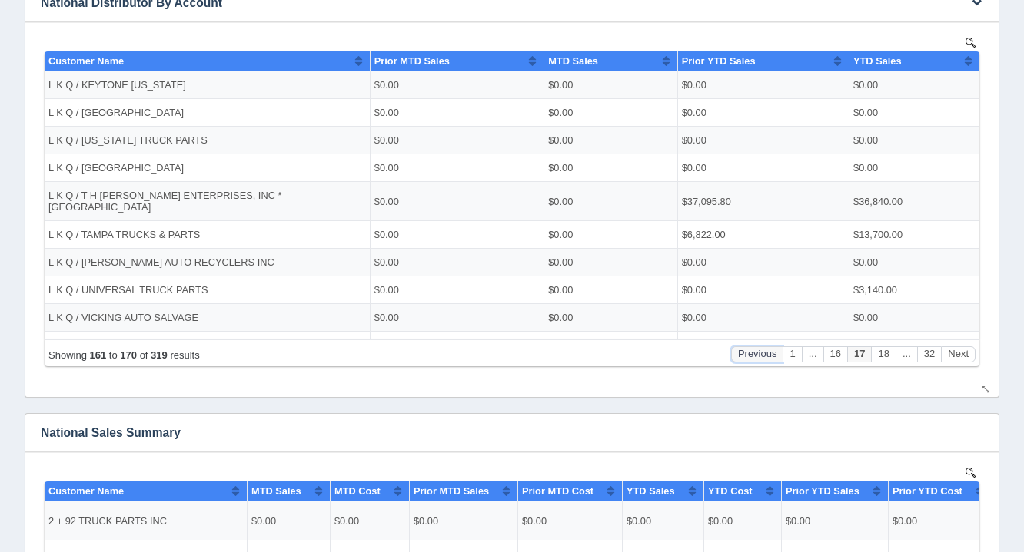
click at [751, 350] on button "Previous" at bounding box center [757, 354] width 52 height 16
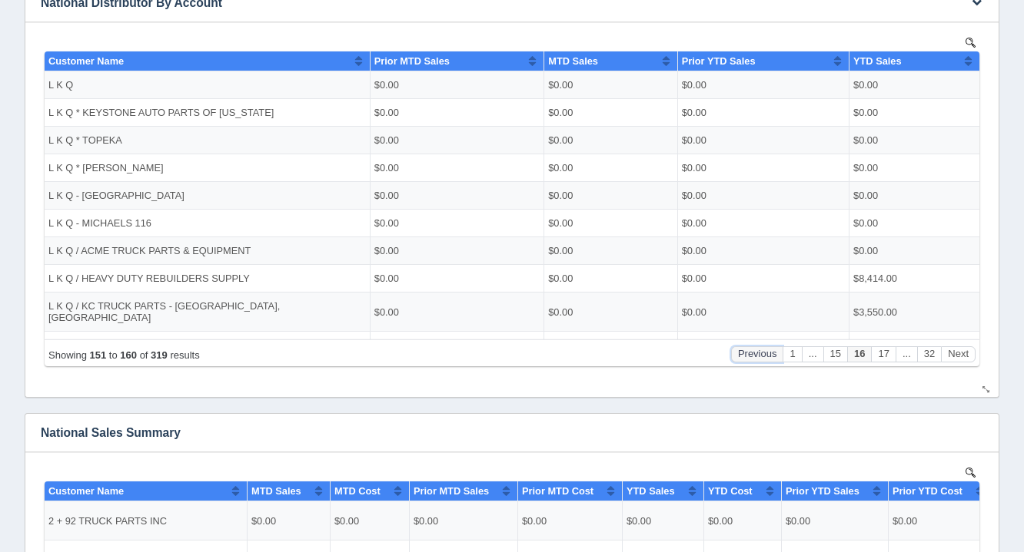
click at [751, 350] on button "Previous" at bounding box center [757, 354] width 52 height 16
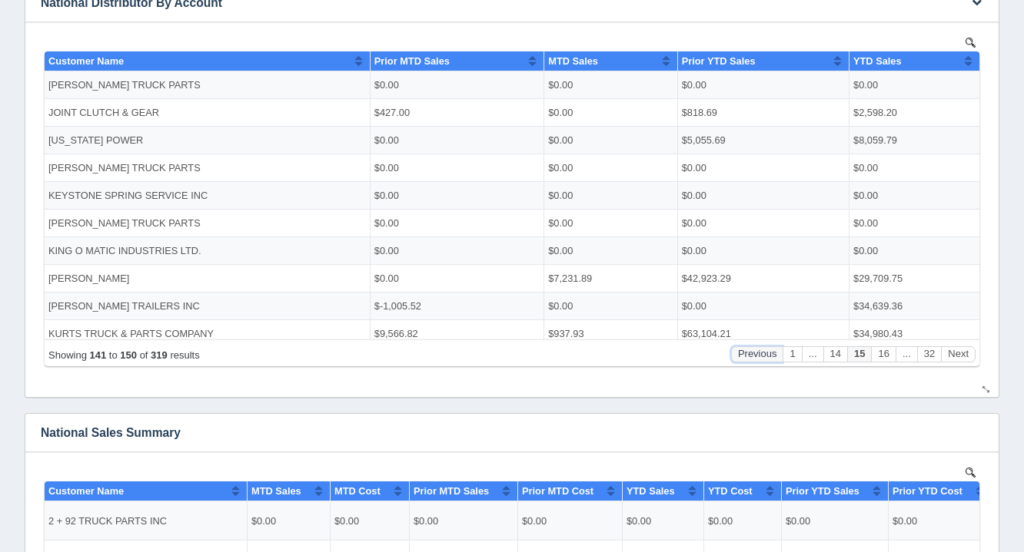
click at [751, 350] on button "Previous" at bounding box center [757, 354] width 52 height 16
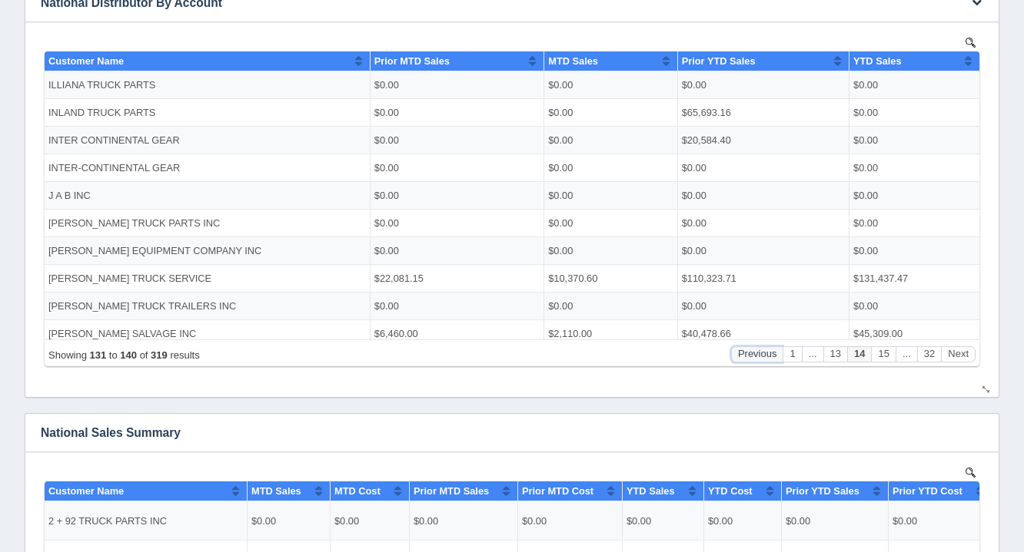
click at [751, 350] on button "Previous" at bounding box center [757, 354] width 52 height 16
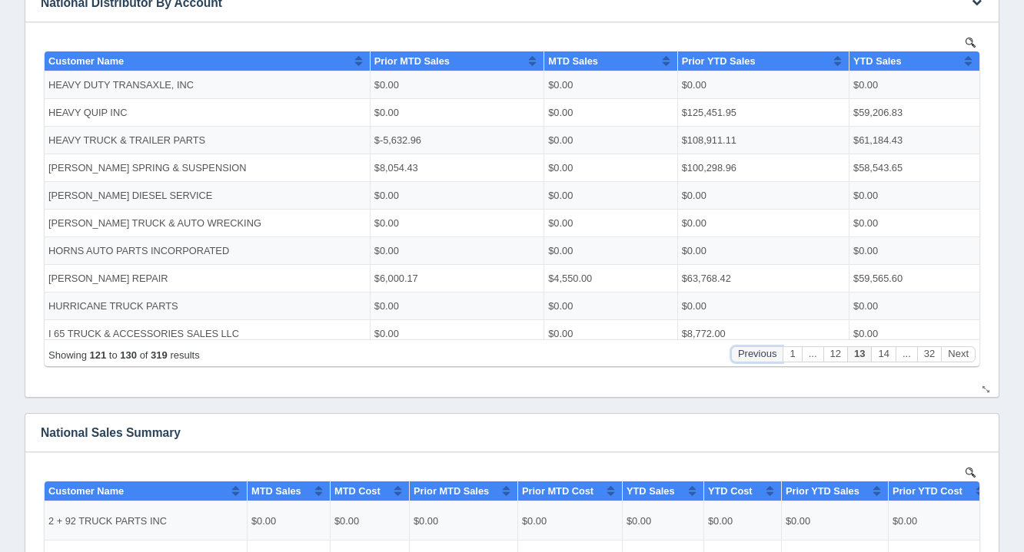
click at [751, 350] on button "Previous" at bounding box center [757, 354] width 52 height 16
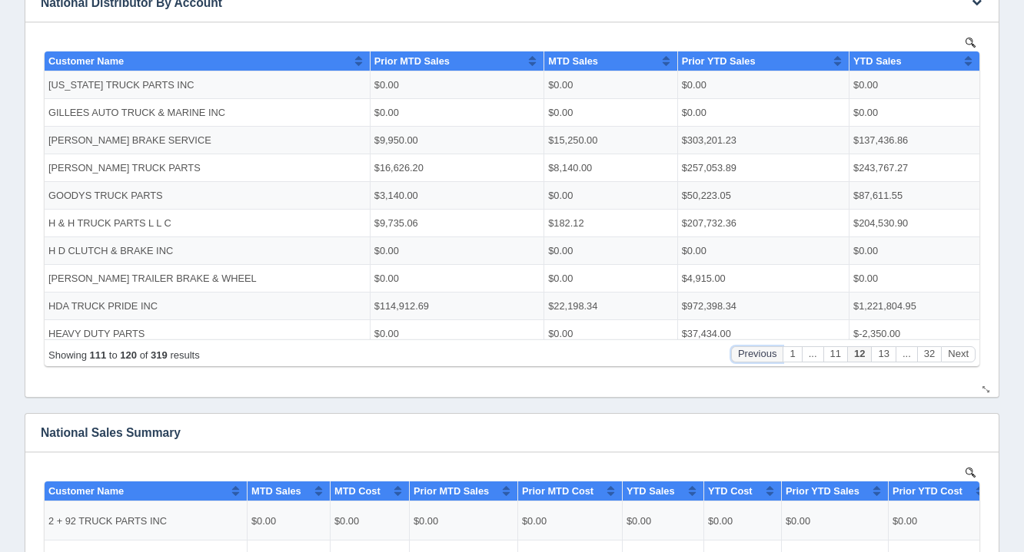
click at [751, 350] on button "Previous" at bounding box center [757, 354] width 52 height 16
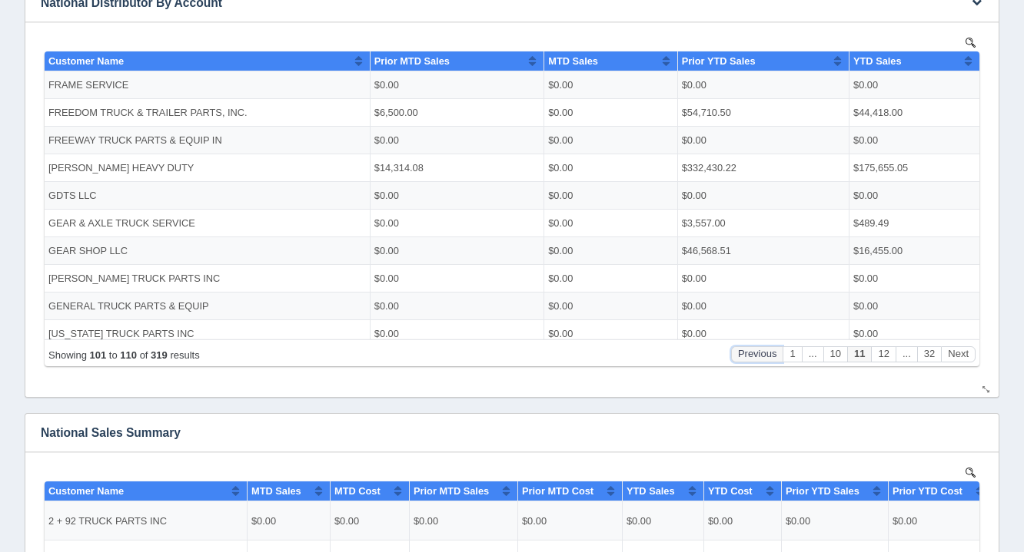
click at [751, 350] on button "Previous" at bounding box center [757, 354] width 52 height 16
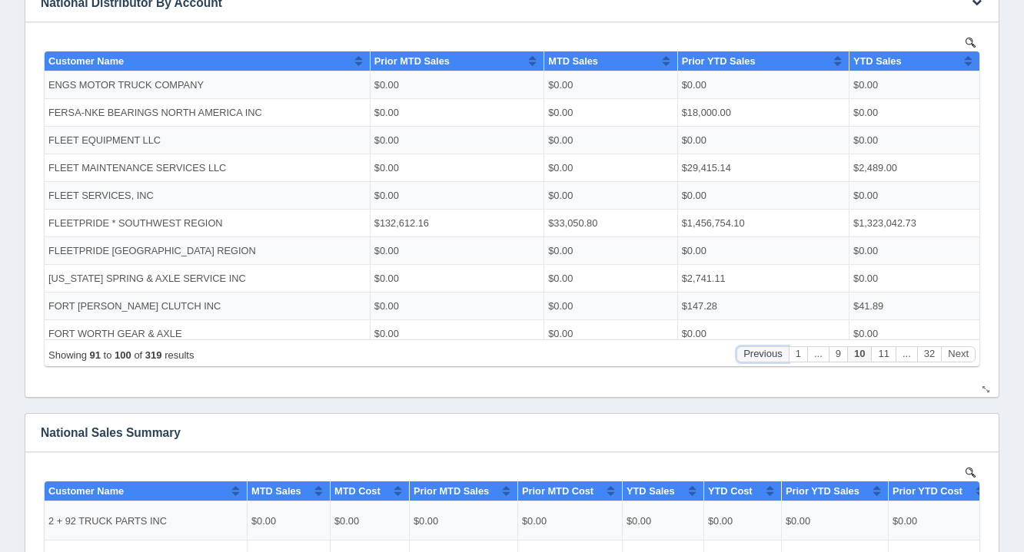
click at [751, 350] on button "Previous" at bounding box center [762, 354] width 52 height 16
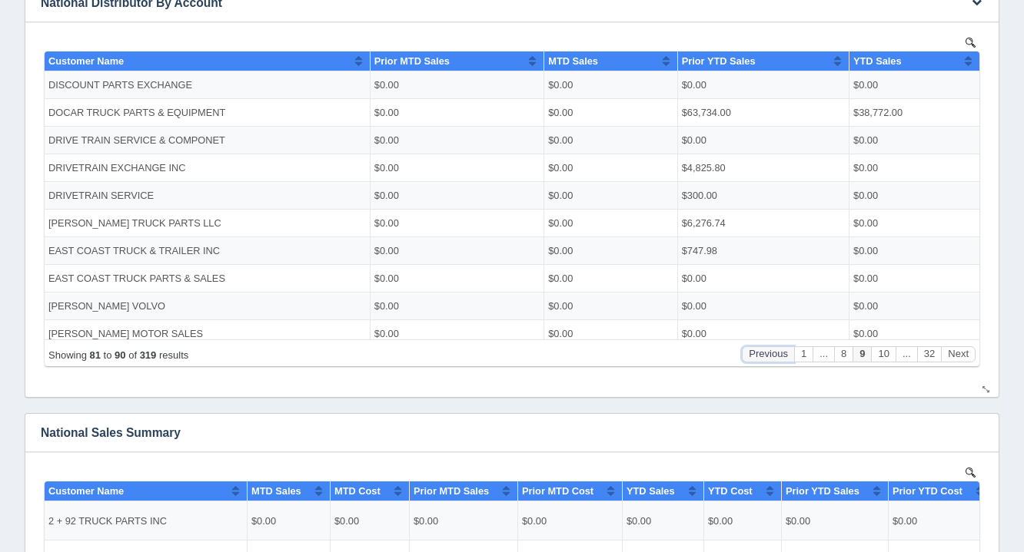
click at [751, 350] on button "Previous" at bounding box center [768, 354] width 52 height 16
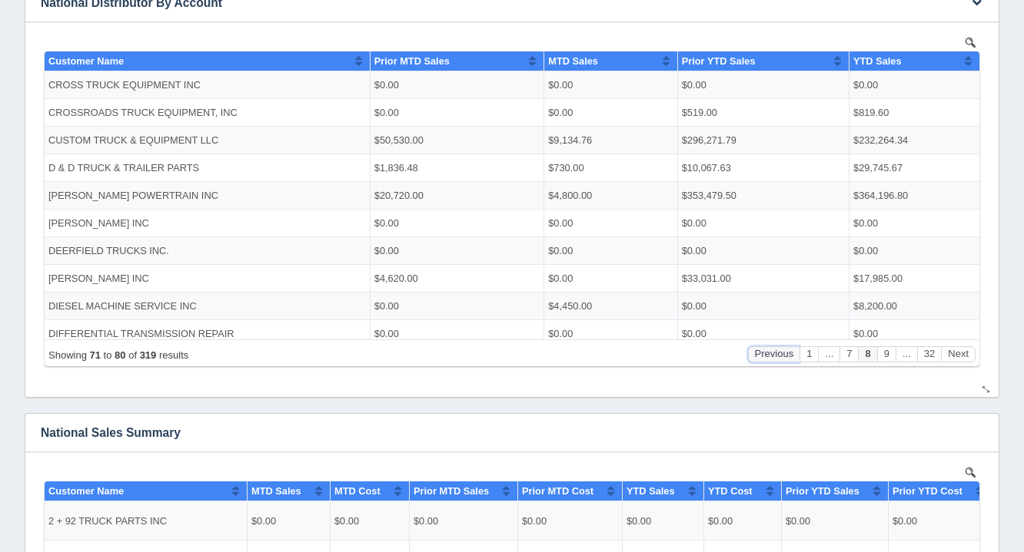
click at [751, 350] on button "Previous" at bounding box center [774, 354] width 52 height 16
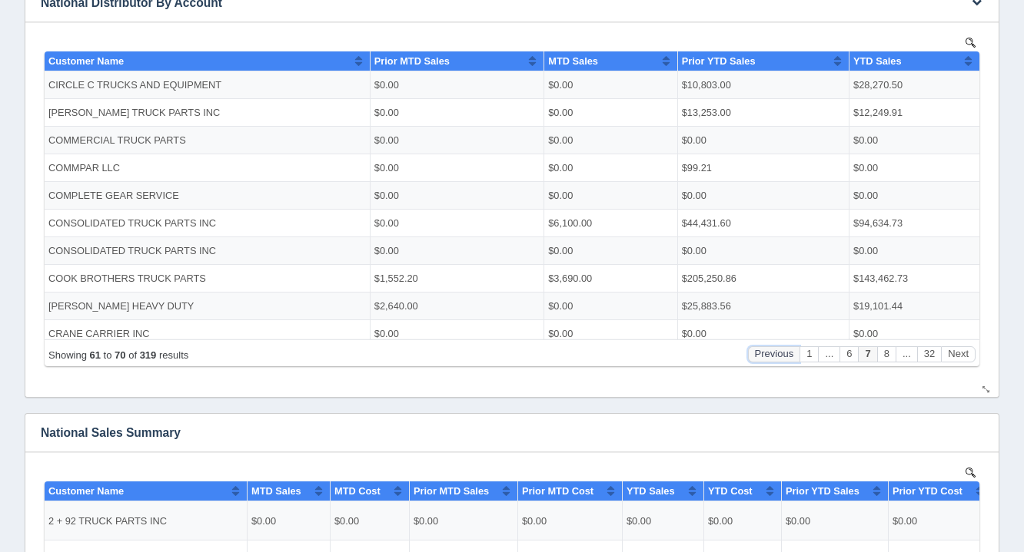
click at [751, 350] on button "Previous" at bounding box center [774, 354] width 52 height 16
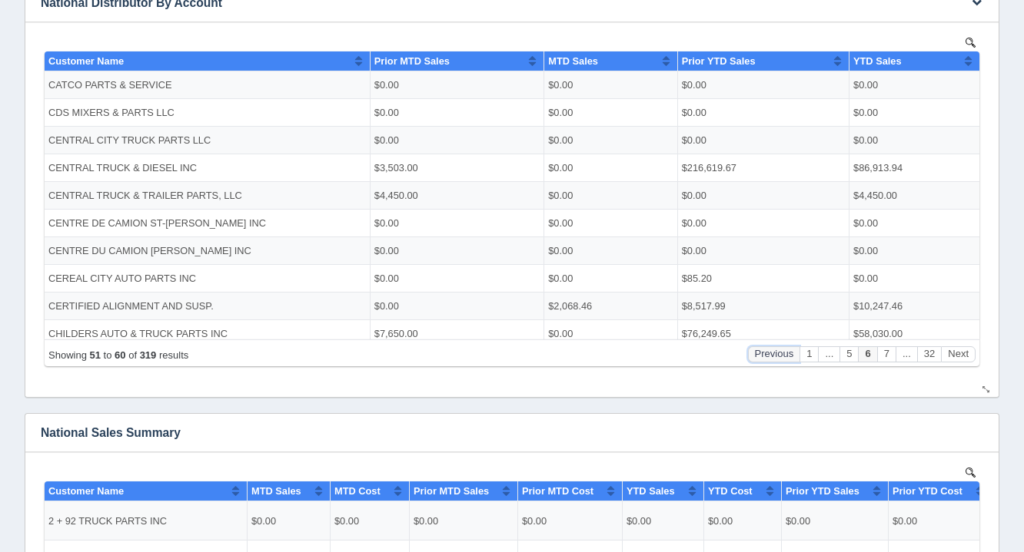
click at [751, 350] on button "Previous" at bounding box center [774, 354] width 52 height 16
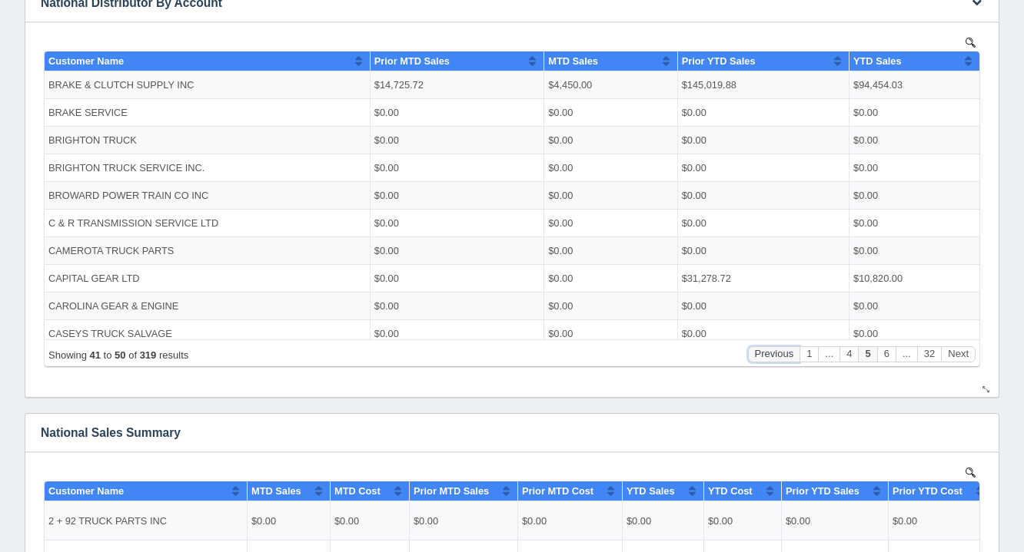
click at [751, 350] on button "Previous" at bounding box center [774, 354] width 52 height 16
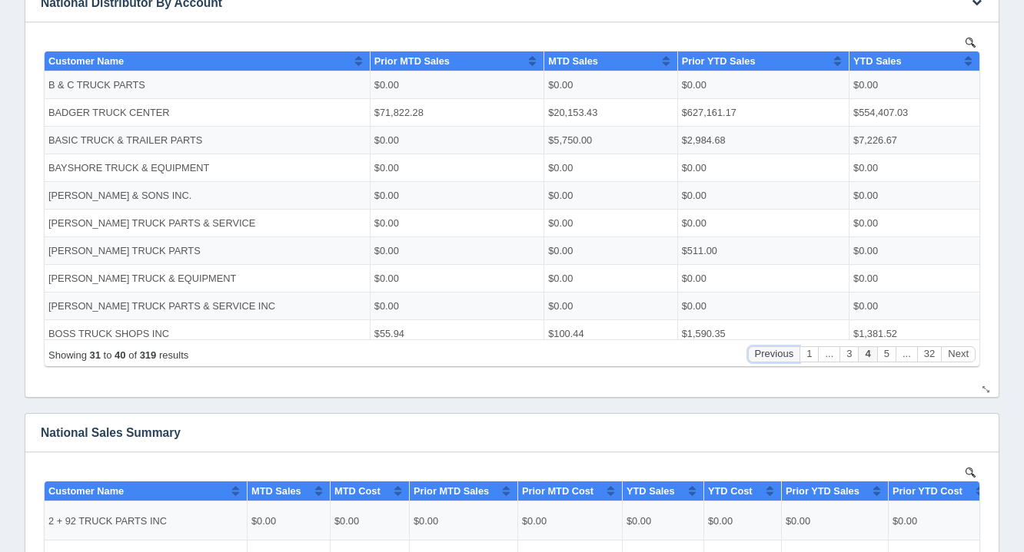
click at [751, 350] on button "Previous" at bounding box center [774, 354] width 52 height 16
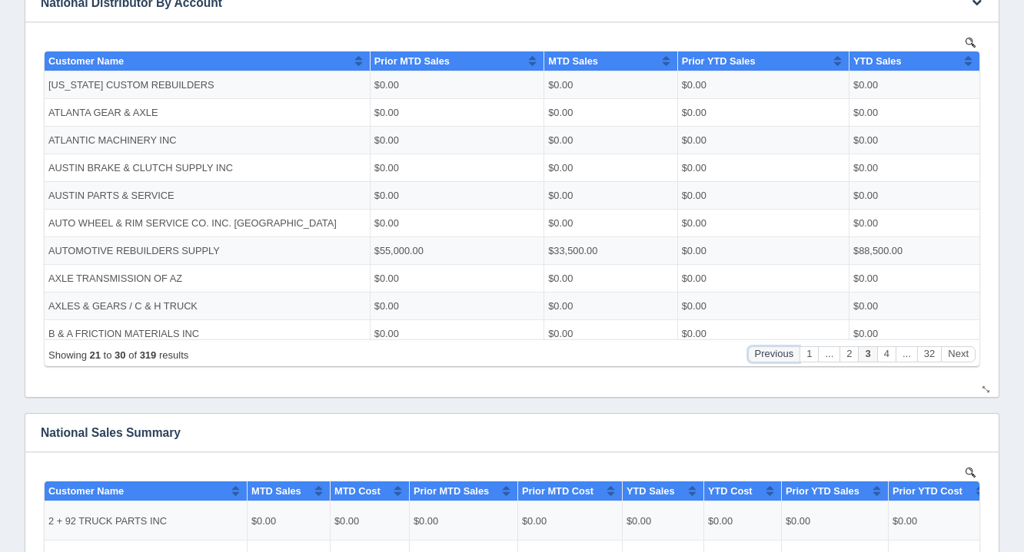
click at [751, 350] on button "Previous" at bounding box center [774, 354] width 52 height 16
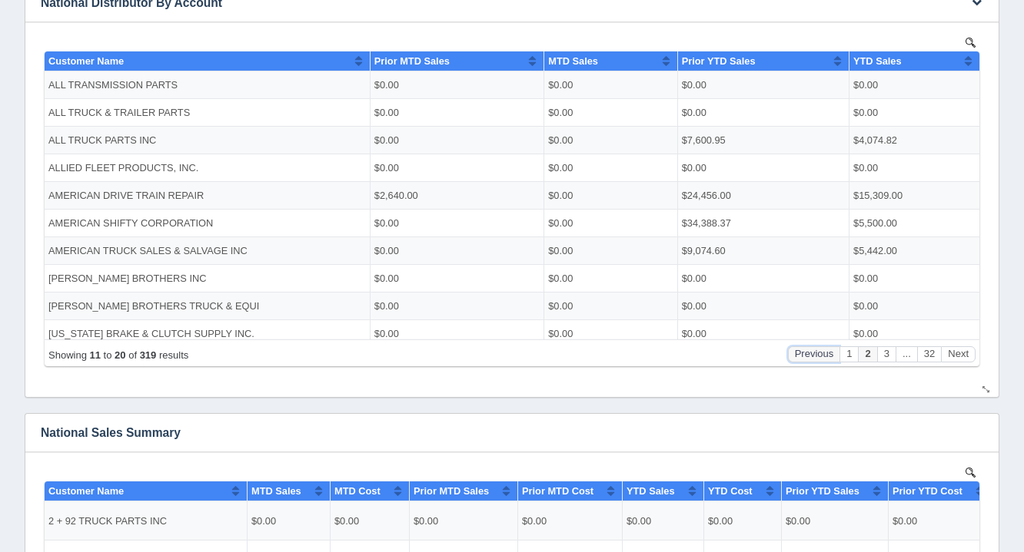
click at [813, 358] on button "Previous" at bounding box center [814, 354] width 52 height 16
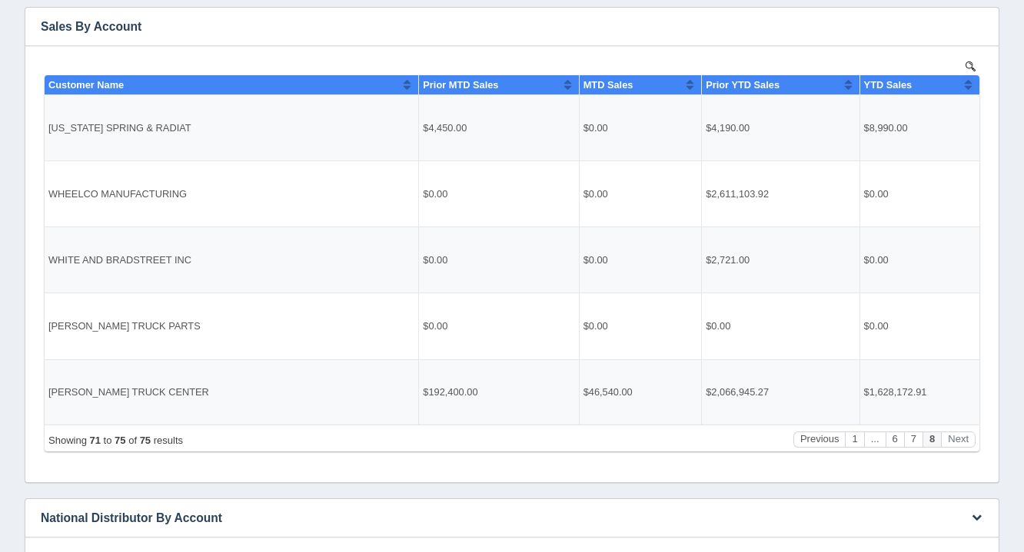
scroll to position [295, 0]
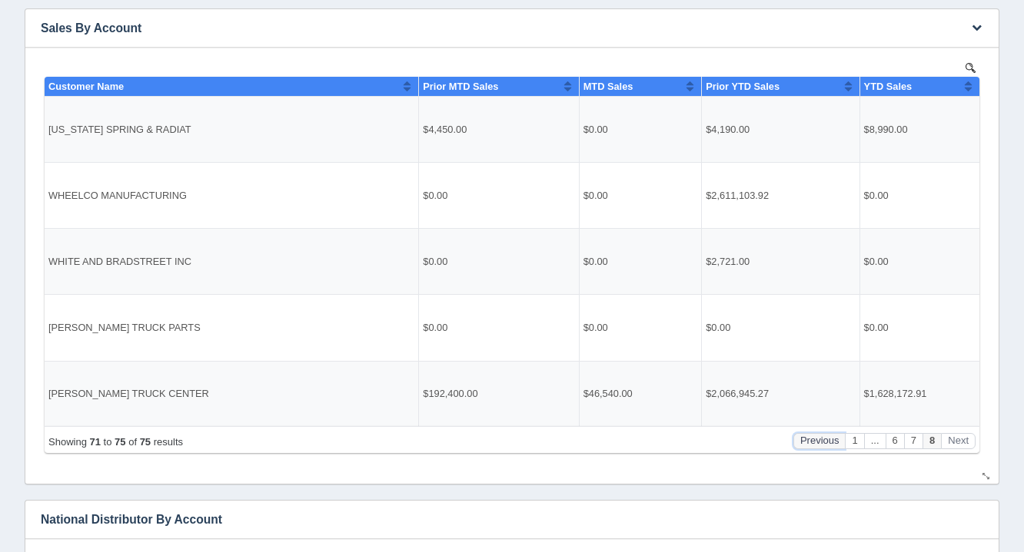
click at [810, 437] on button "Previous" at bounding box center [819, 441] width 52 height 16
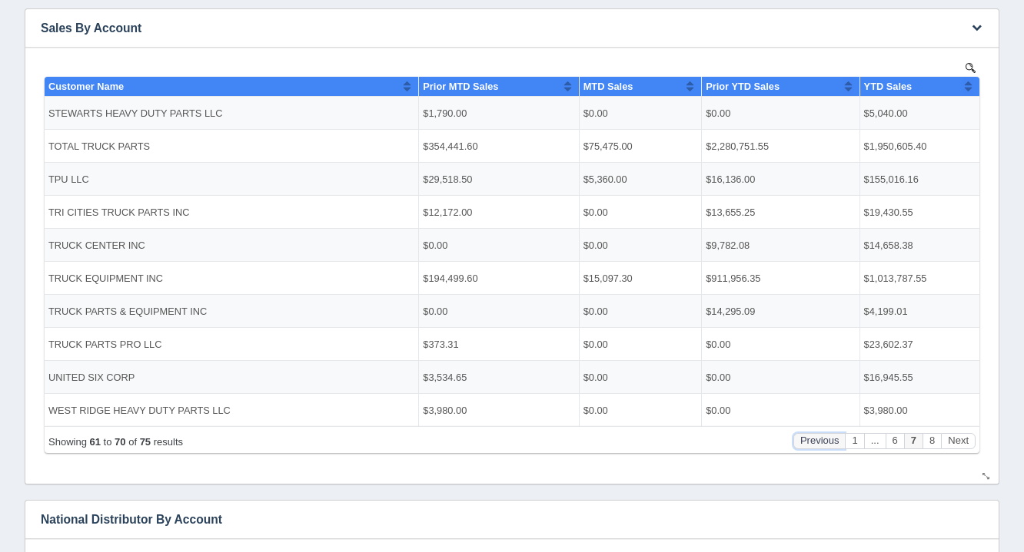
click at [810, 437] on button "Previous" at bounding box center [819, 441] width 52 height 16
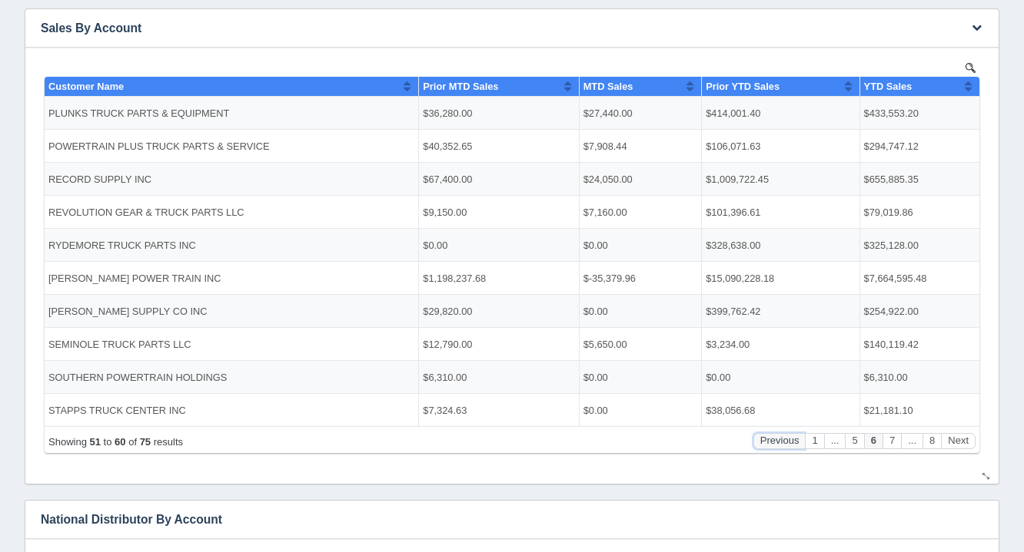
click at [780, 442] on button "Previous" at bounding box center [779, 441] width 52 height 16
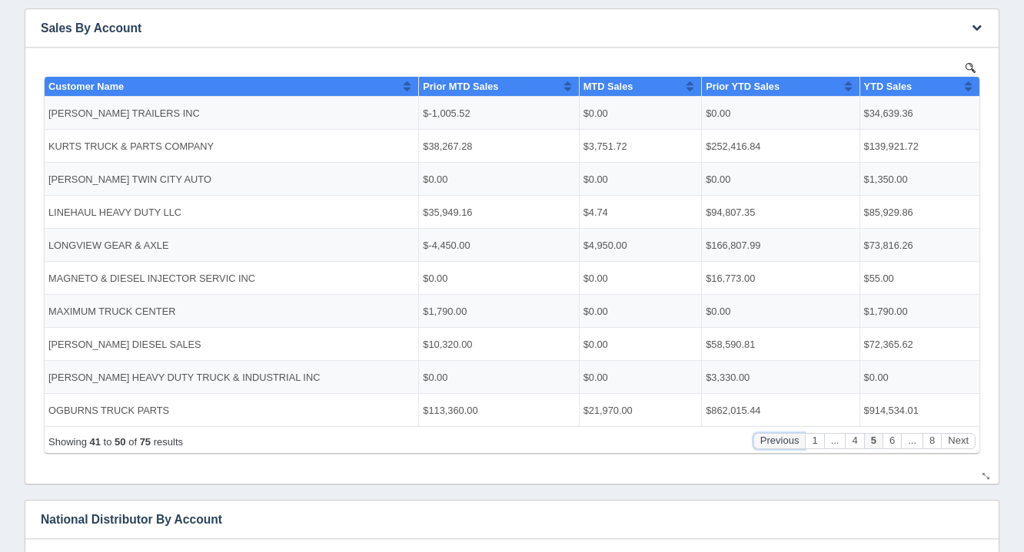
click at [780, 442] on button "Previous" at bounding box center [779, 441] width 52 height 16
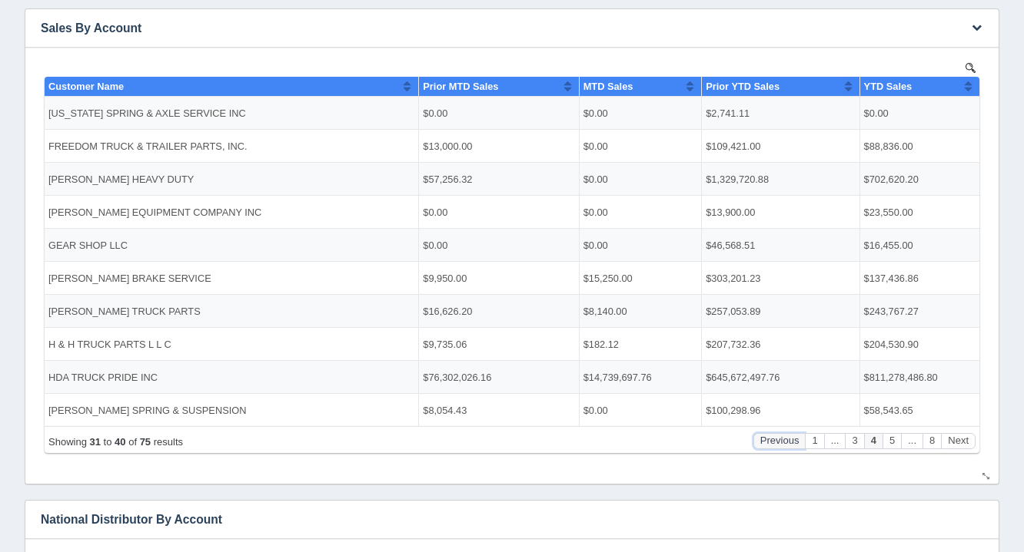
click at [780, 442] on button "Previous" at bounding box center [779, 441] width 52 height 16
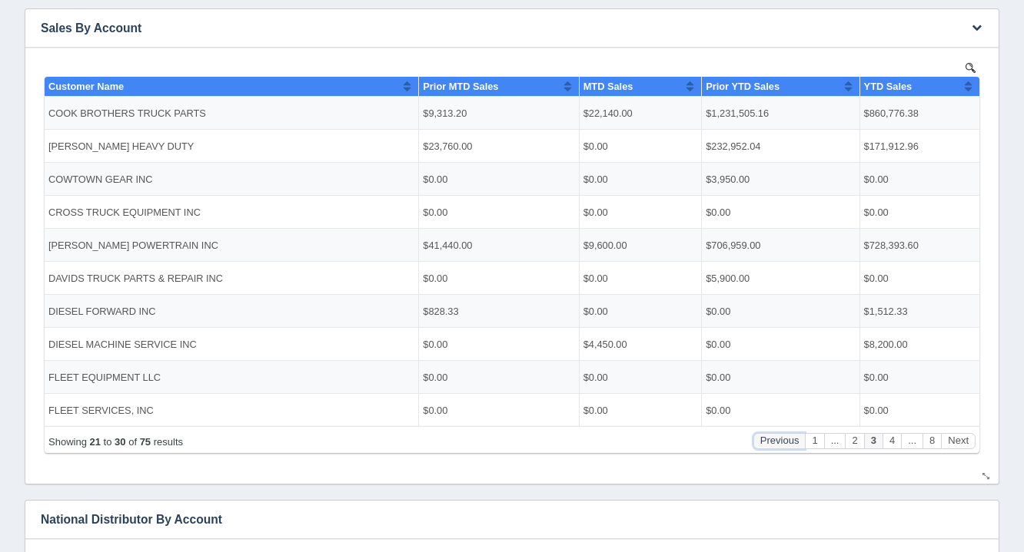
click at [780, 442] on button "Previous" at bounding box center [779, 441] width 52 height 16
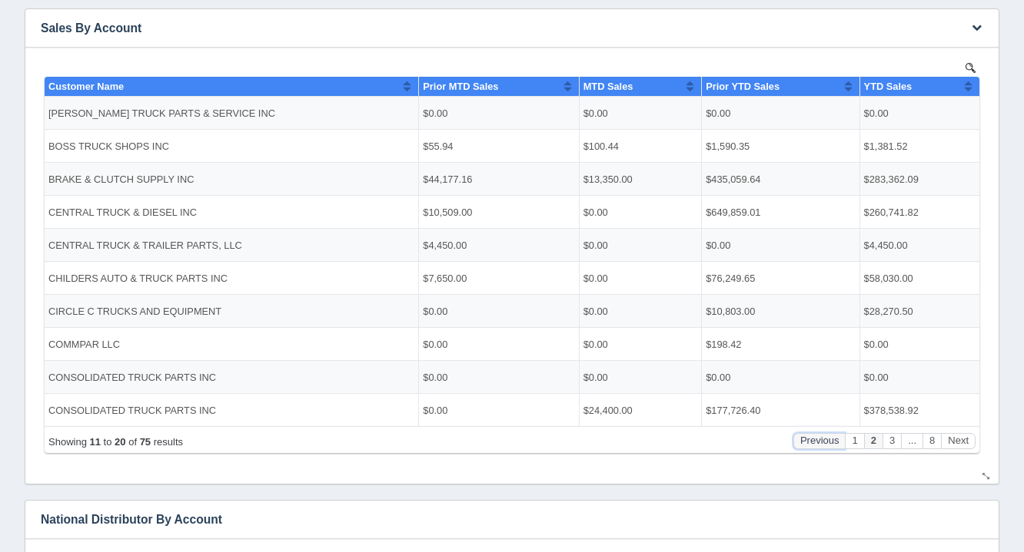
click at [798, 440] on button "Previous" at bounding box center [819, 441] width 52 height 16
